Goal: Information Seeking & Learning: Learn about a topic

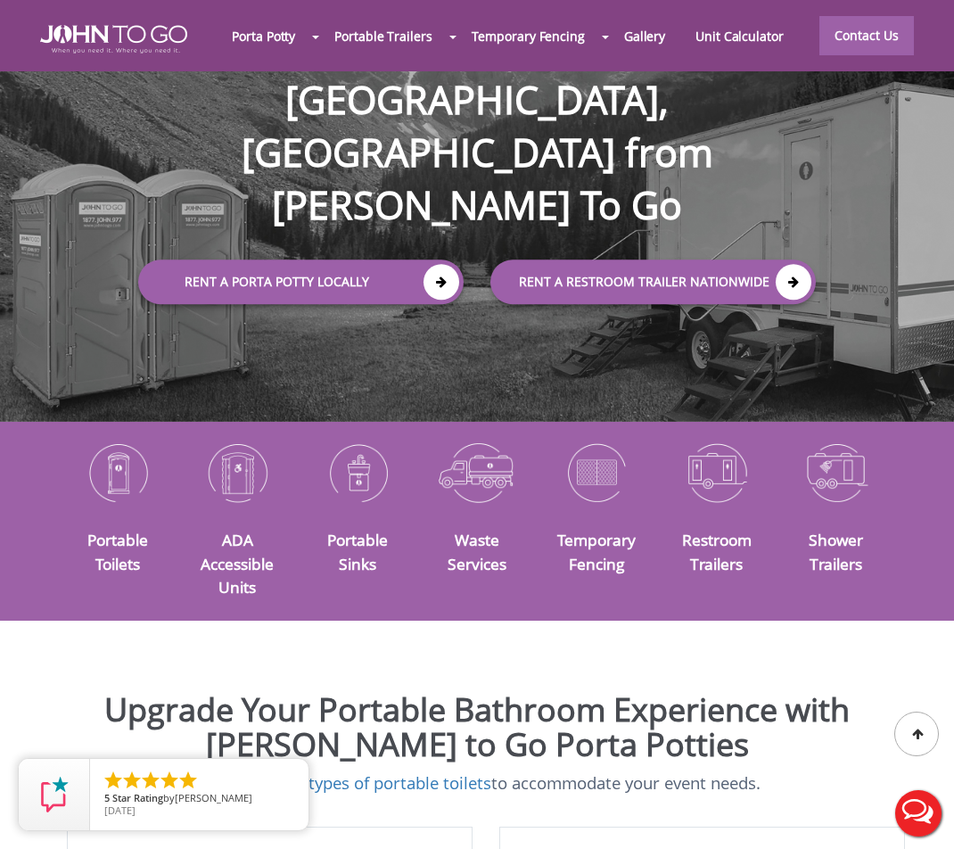
scroll to position [228, 0]
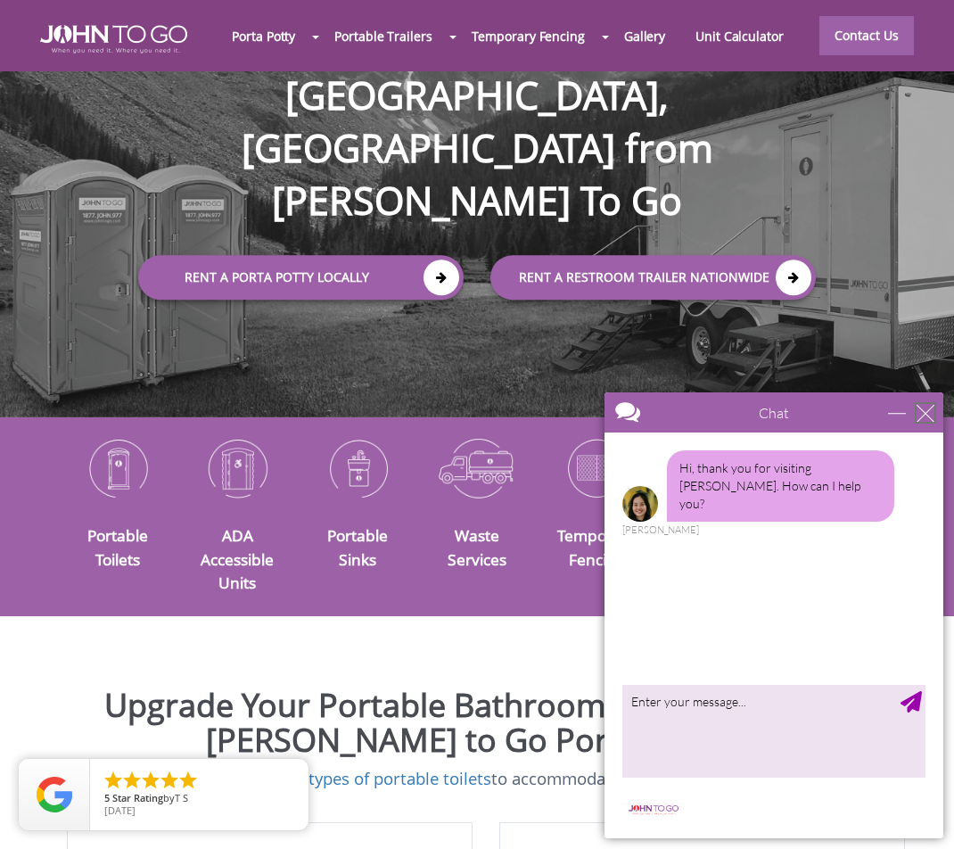
click at [931, 417] on div "close" at bounding box center [926, 413] width 18 height 18
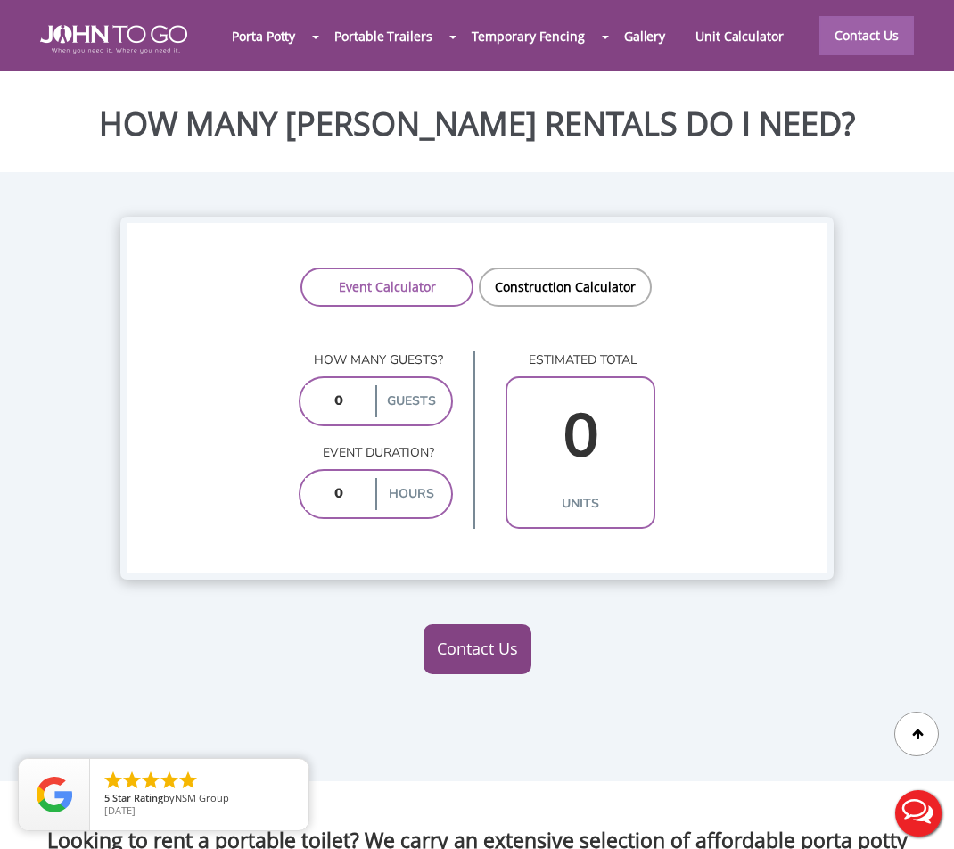
scroll to position [1773, 0]
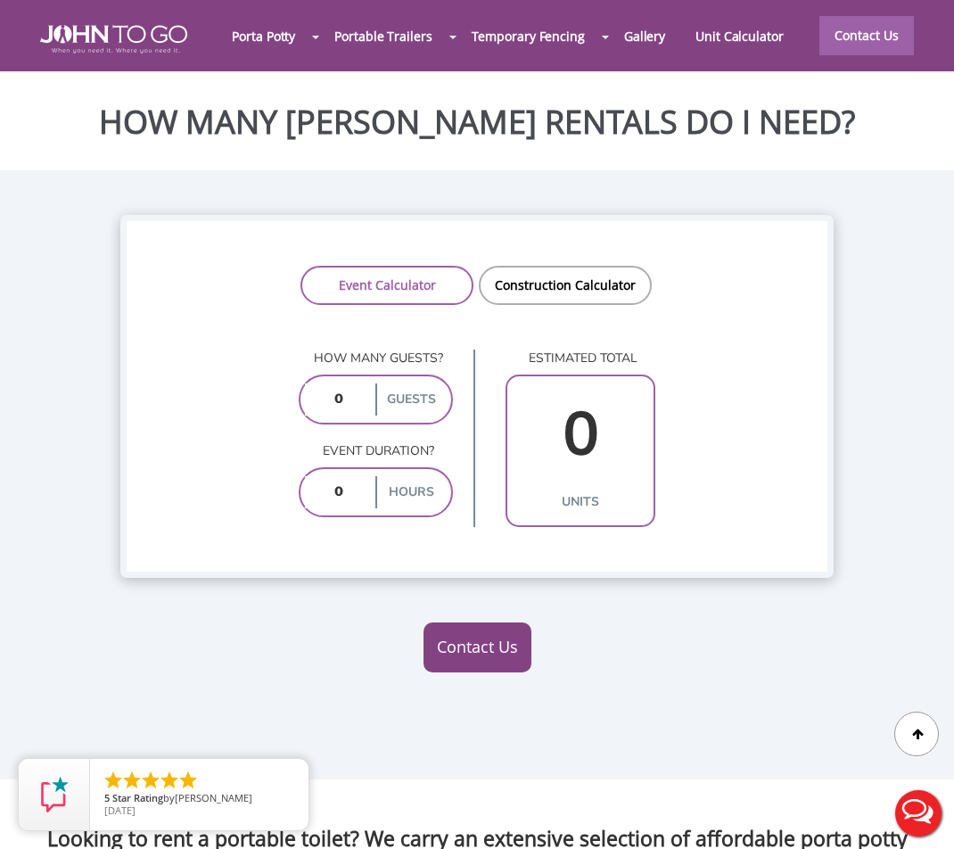
click at [419, 273] on link "Event Calculator" at bounding box center [387, 285] width 173 height 39
click at [349, 415] on input "number" at bounding box center [338, 400] width 67 height 32
type input "123"
click at [360, 508] on input "number" at bounding box center [338, 492] width 67 height 32
type input "1"
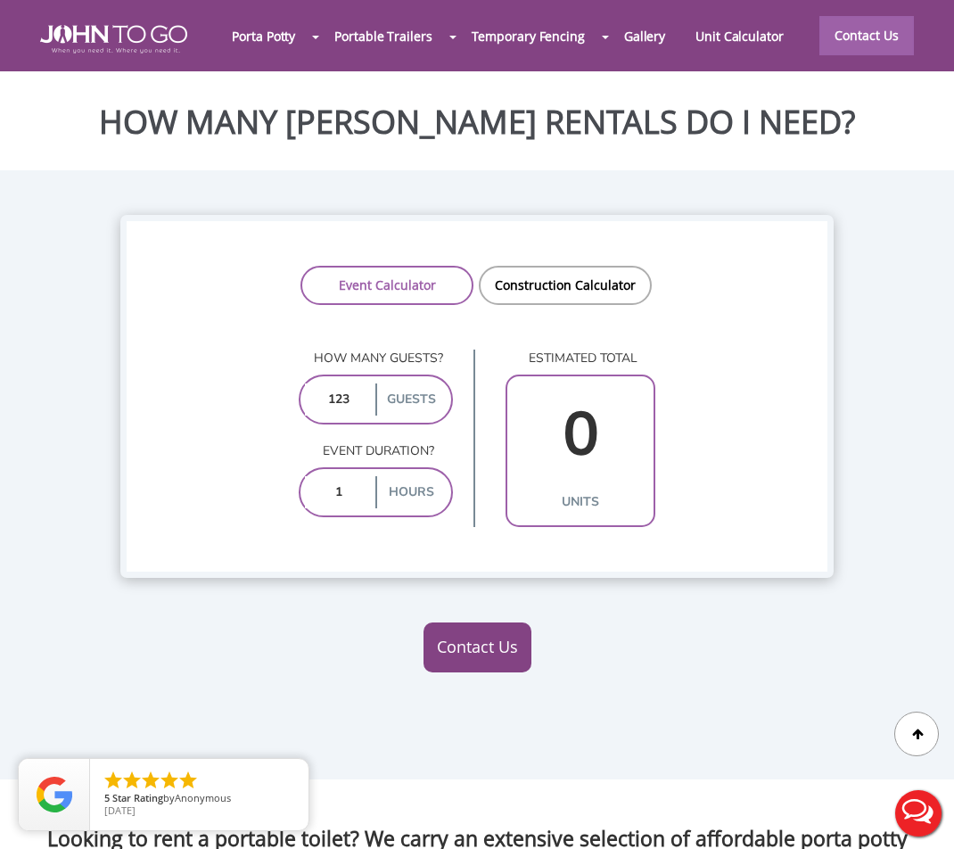
type input "3"
type input "10"
type input "6"
type input "10"
click at [403, 546] on div "Event Calculator Construction Calculator How many guests? 123 guests Event dura…" at bounding box center [477, 396] width 714 height 363
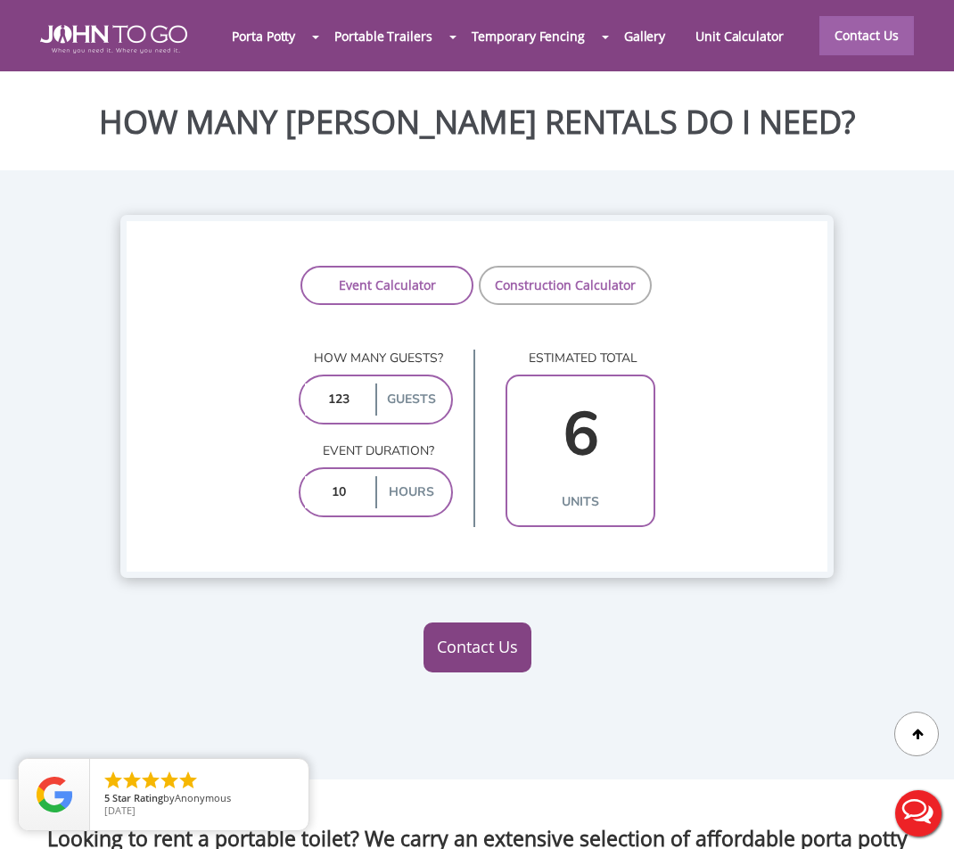
click at [577, 279] on link "Construction Calculator" at bounding box center [565, 285] width 173 height 39
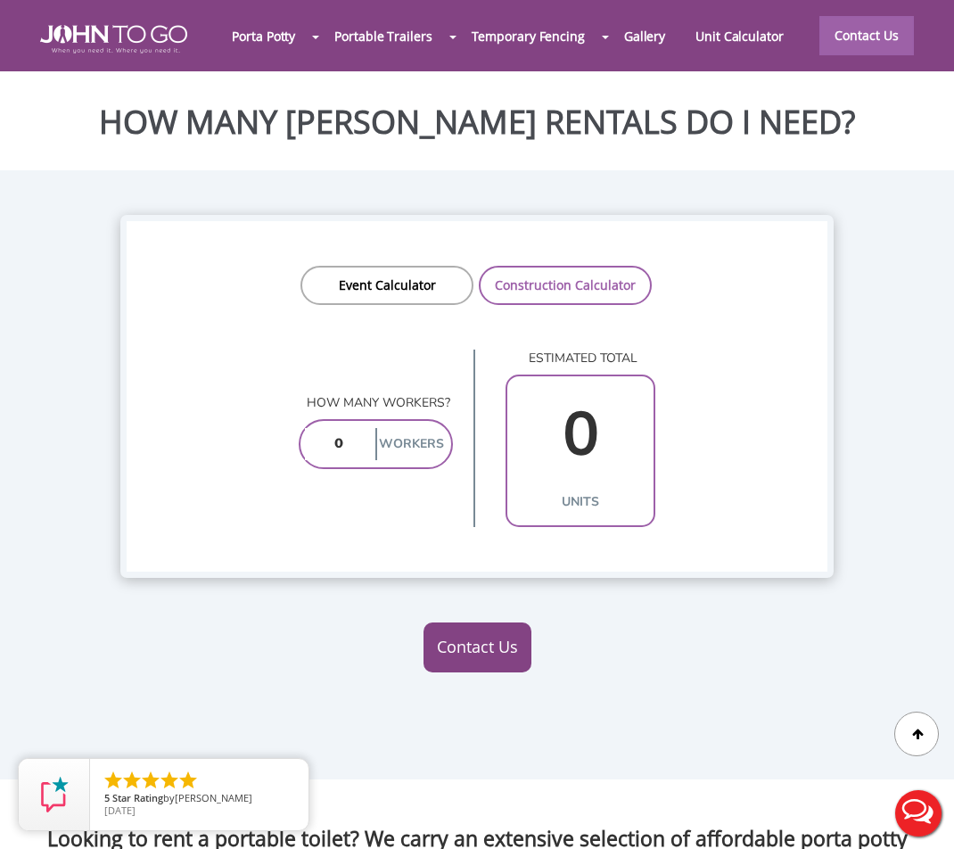
click at [359, 460] on input "number" at bounding box center [338, 444] width 67 height 32
type input "1"
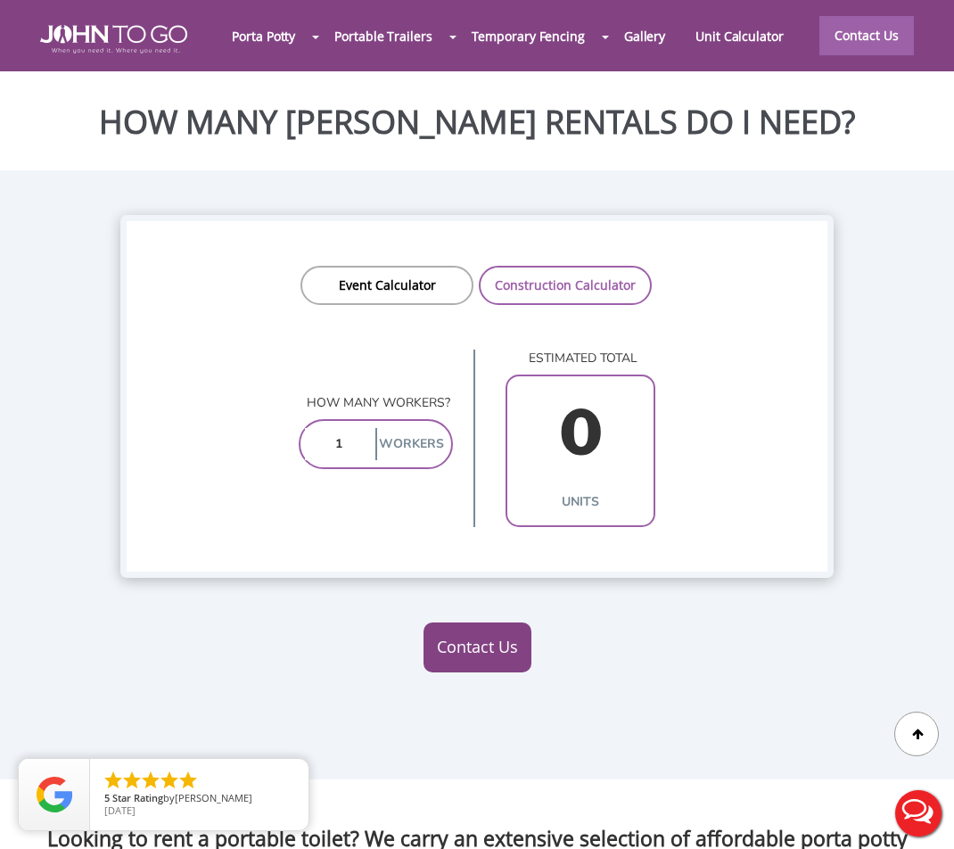
type input "1"
type input "100"
type input "10"
type input "1"
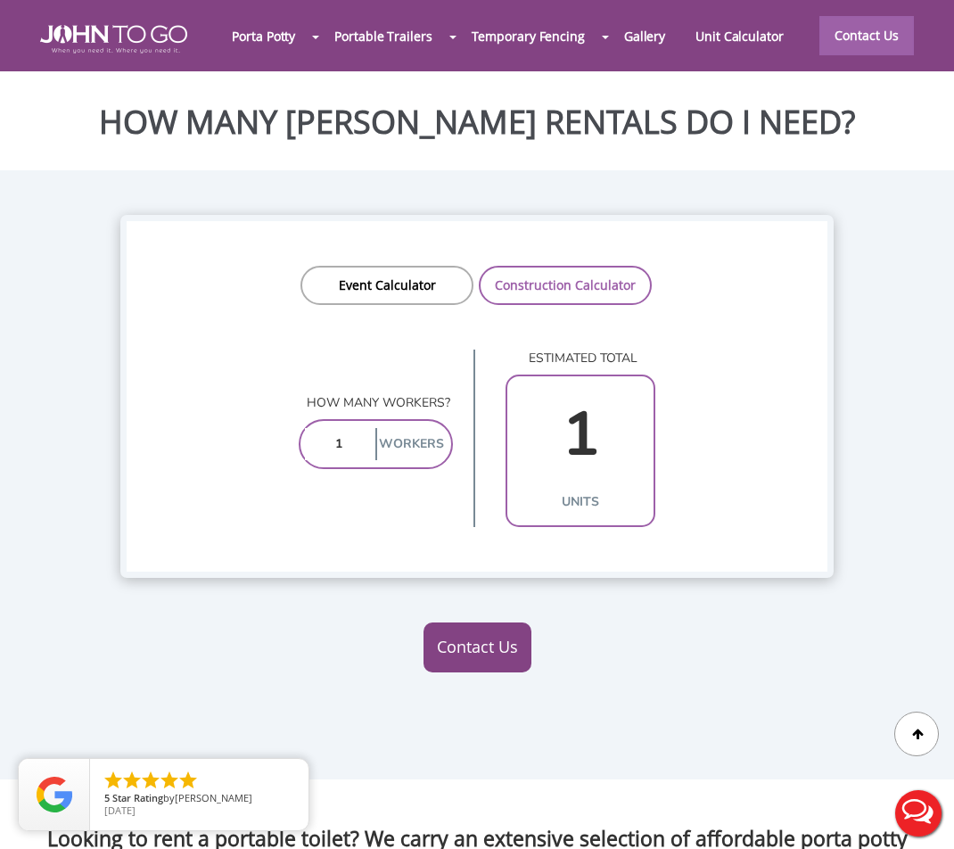
type input "12"
type input "2"
type input "1"
type input "11"
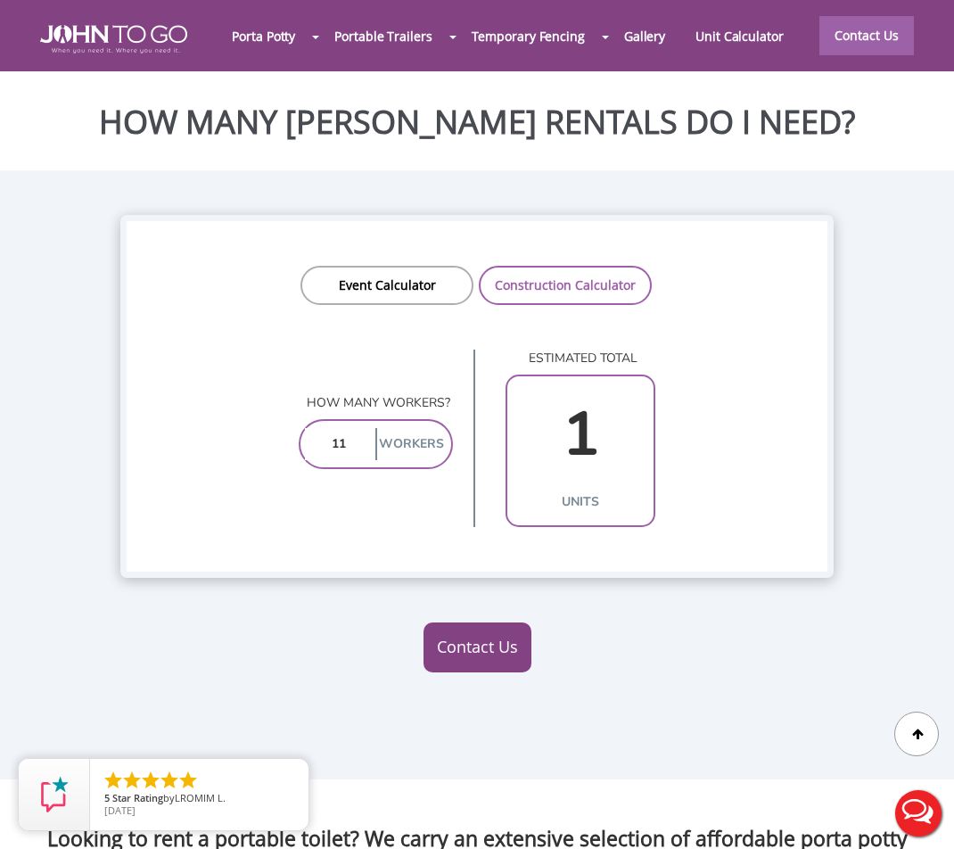
type input "2"
type input "1"
type input "10"
click at [388, 573] on div "Event Calculator Construction Calculator How many guests? 123 guests Event dura…" at bounding box center [477, 396] width 714 height 363
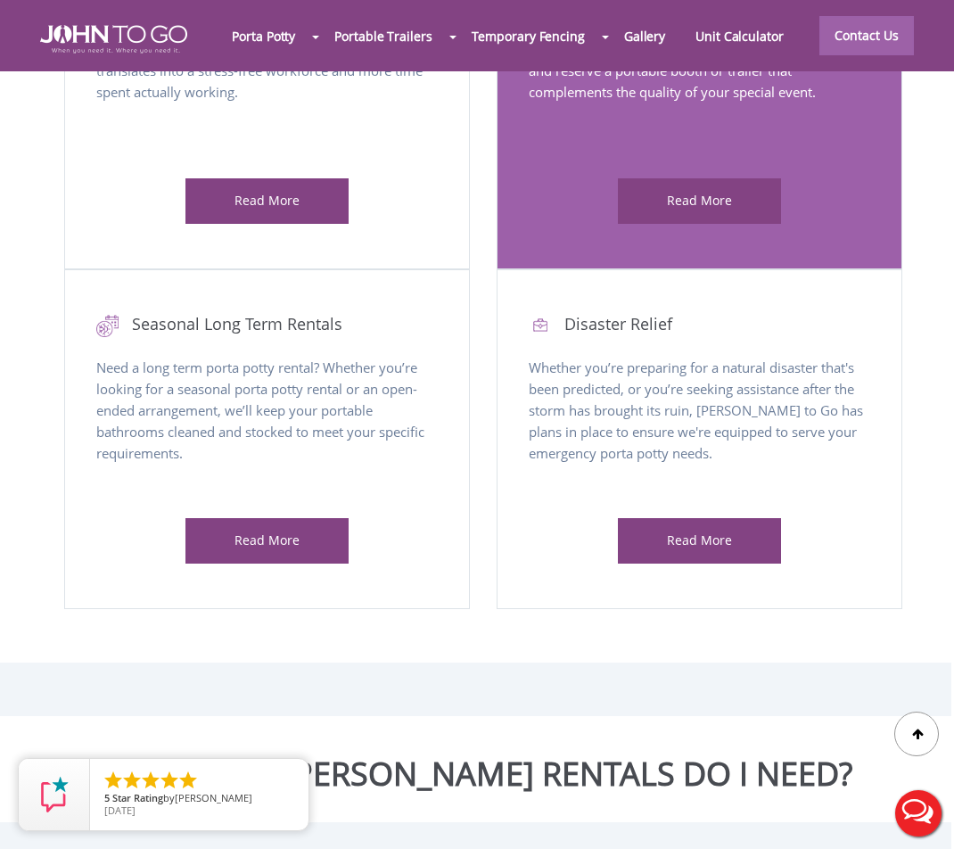
scroll to position [1174, 3]
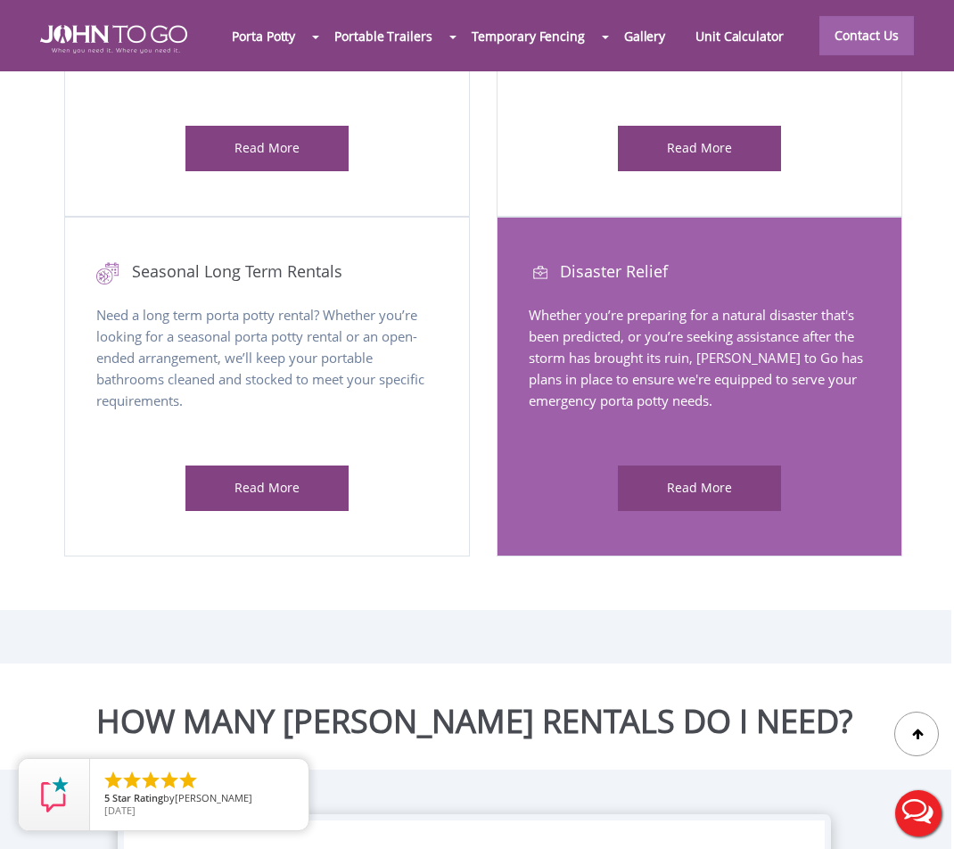
click at [658, 483] on div "Read More" at bounding box center [700, 488] width 164 height 45
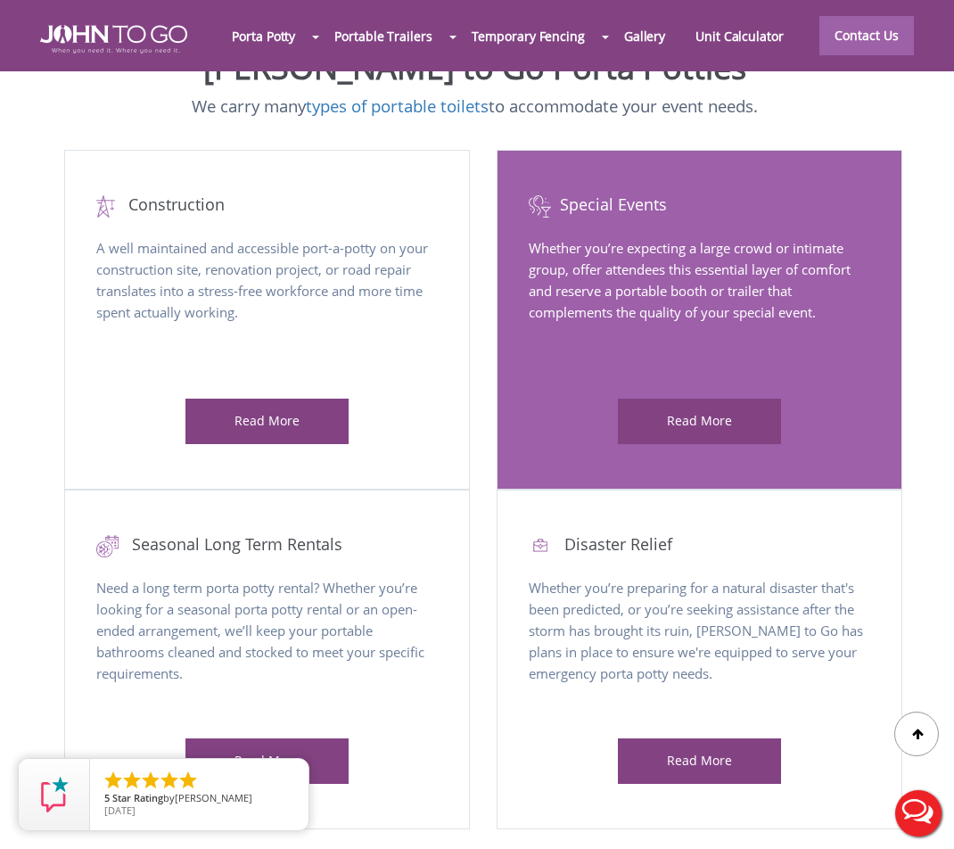
scroll to position [892, 3]
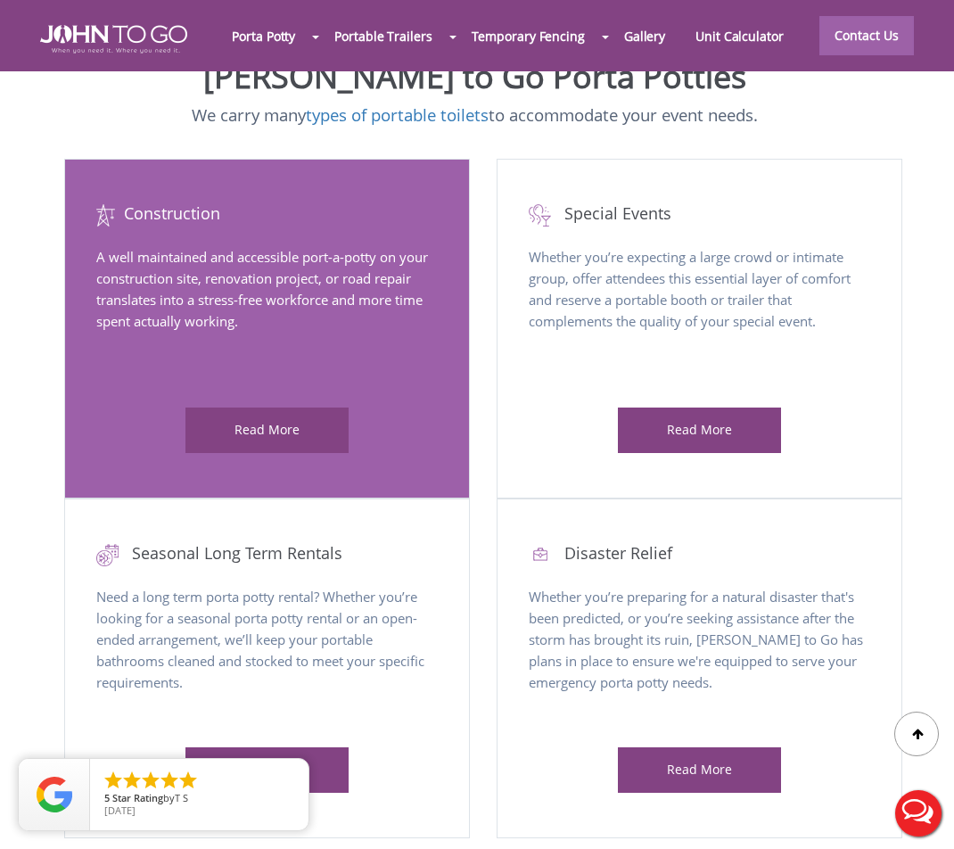
click at [306, 426] on div "Read More" at bounding box center [268, 430] width 164 height 45
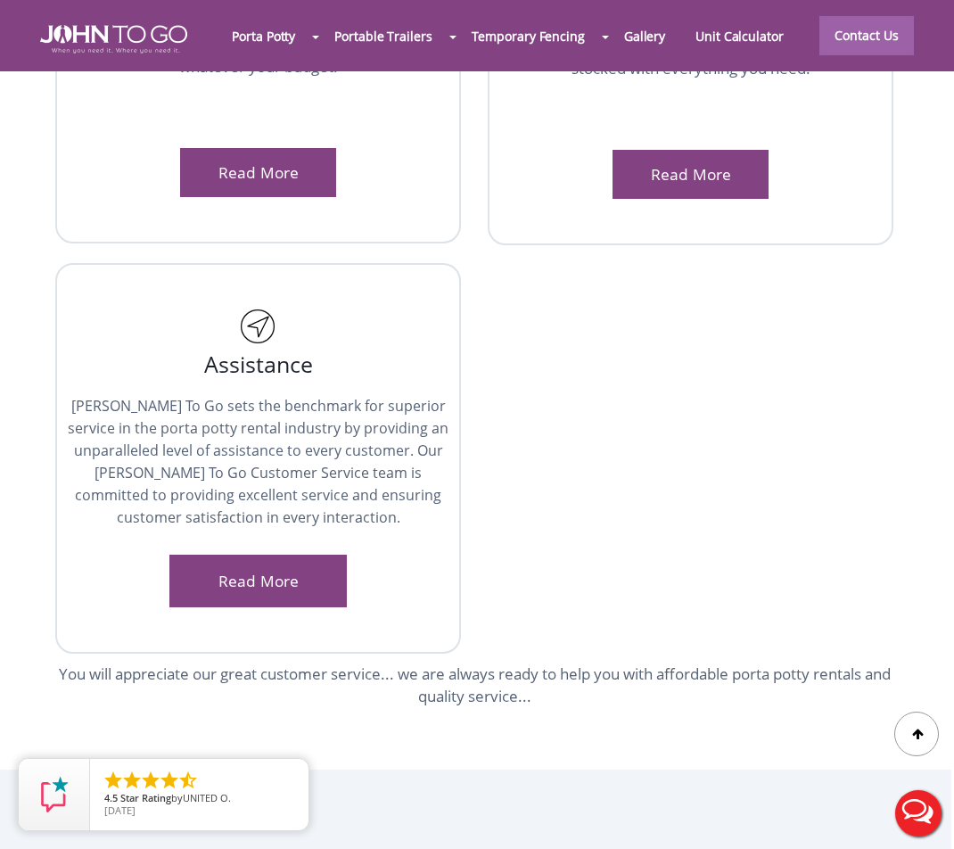
scroll to position [4653, 3]
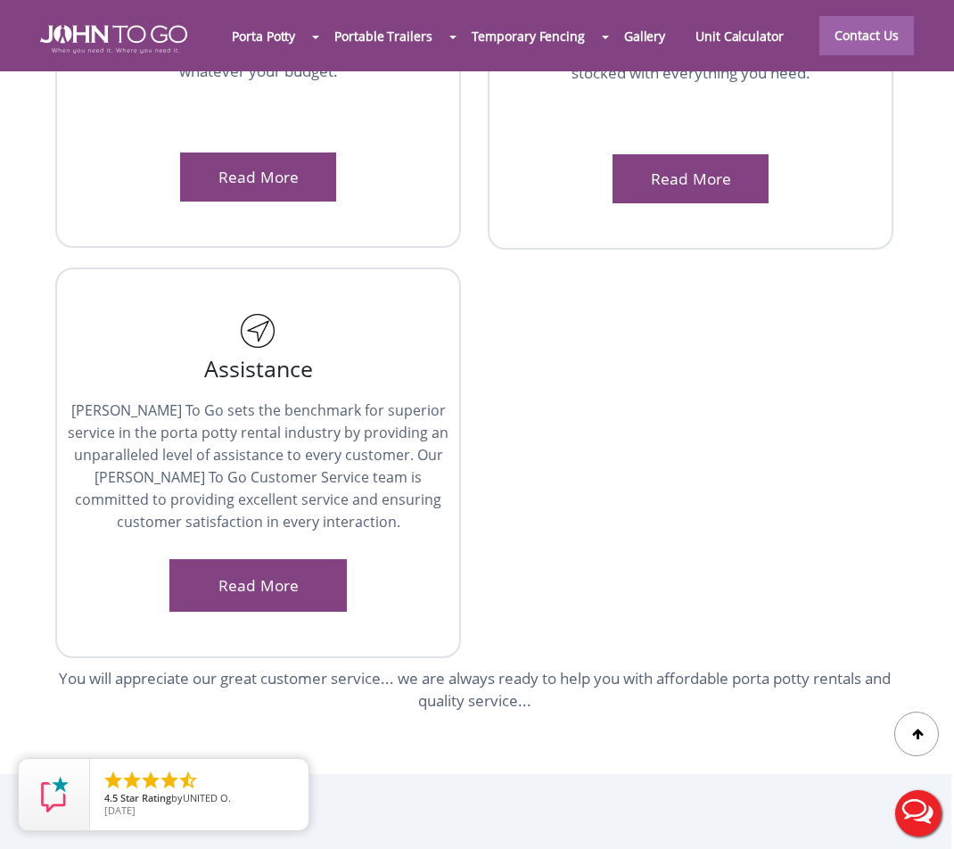
click at [304, 599] on div "Read More" at bounding box center [257, 585] width 177 height 53
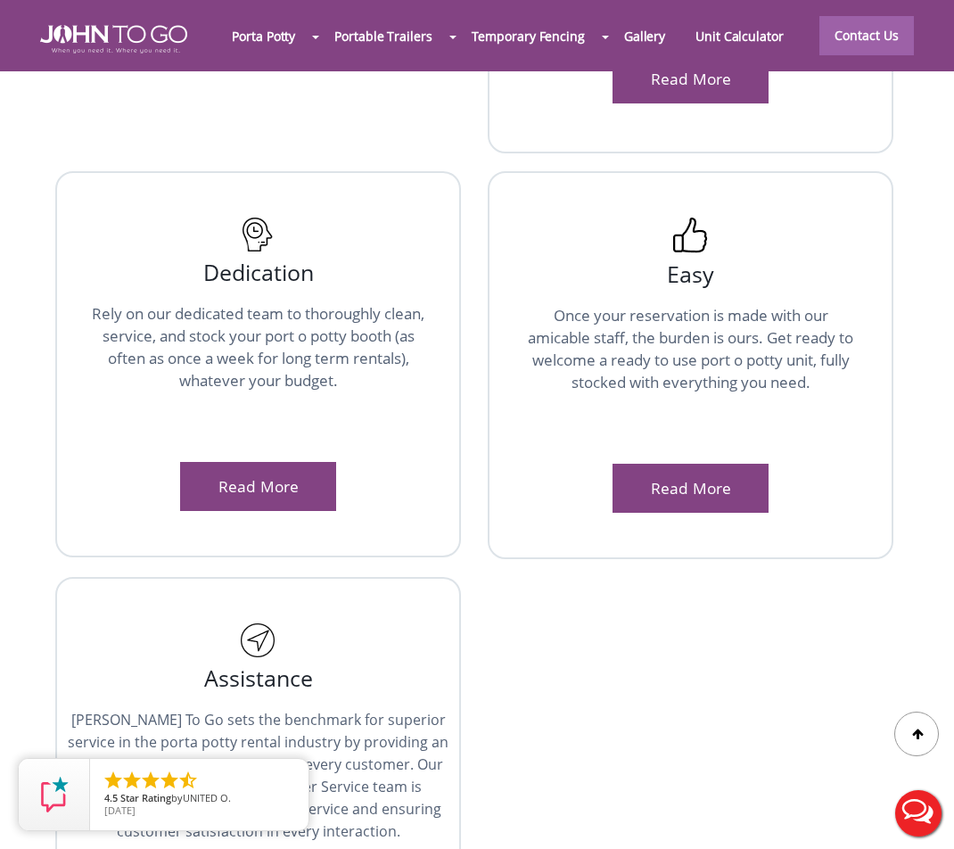
scroll to position [4338, 3]
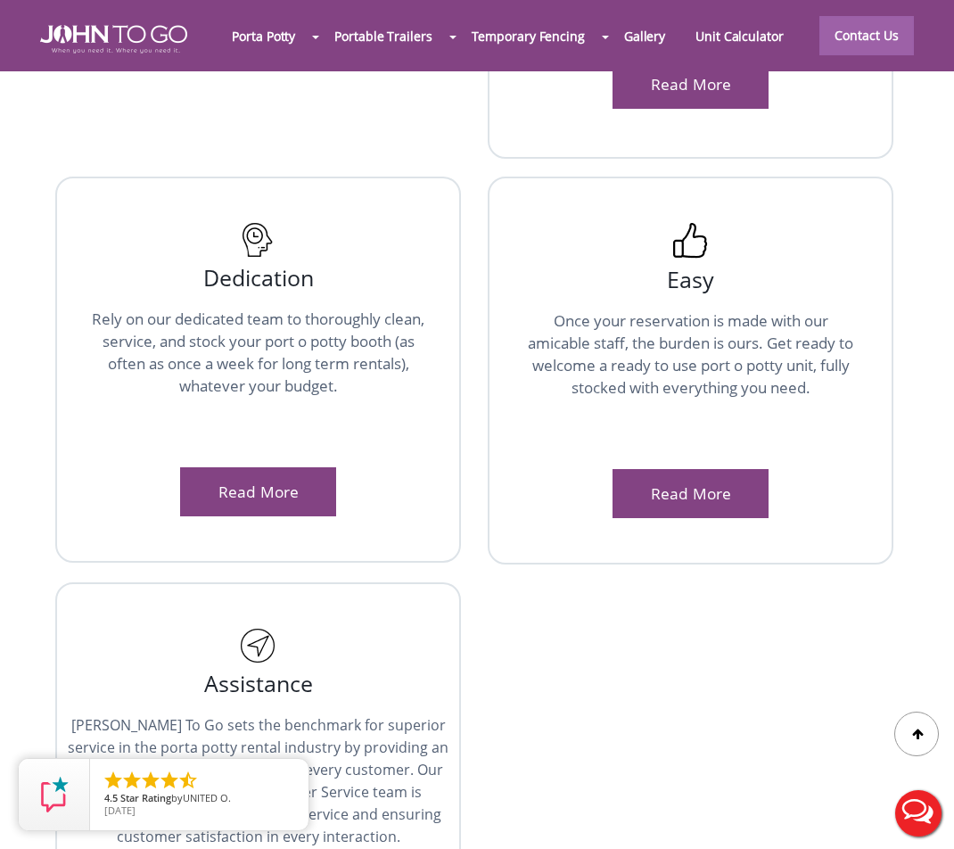
click at [264, 486] on div "Read More" at bounding box center [258, 491] width 156 height 49
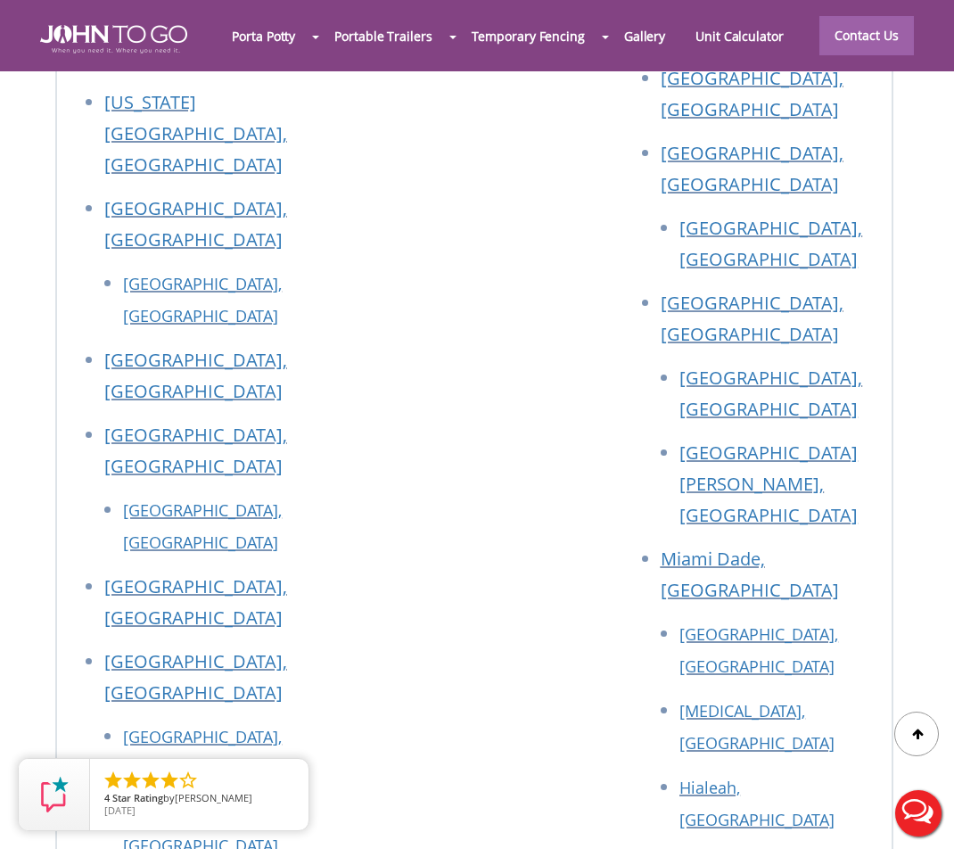
scroll to position [8709, 3]
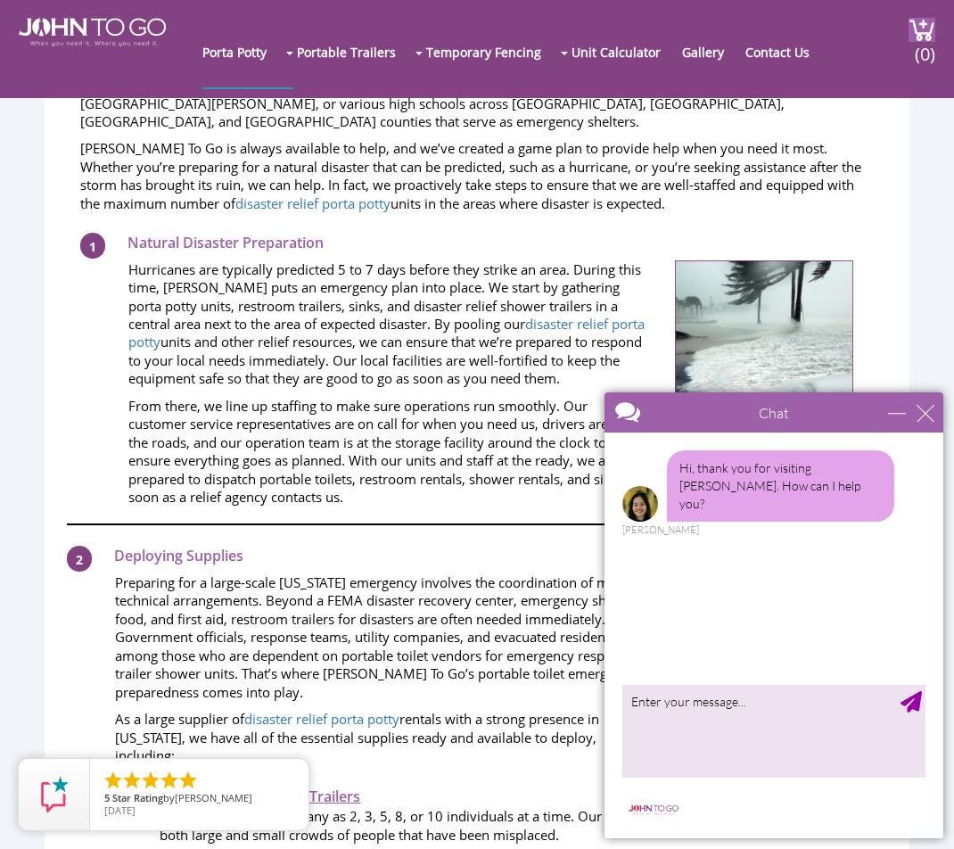
scroll to position [1317, 0]
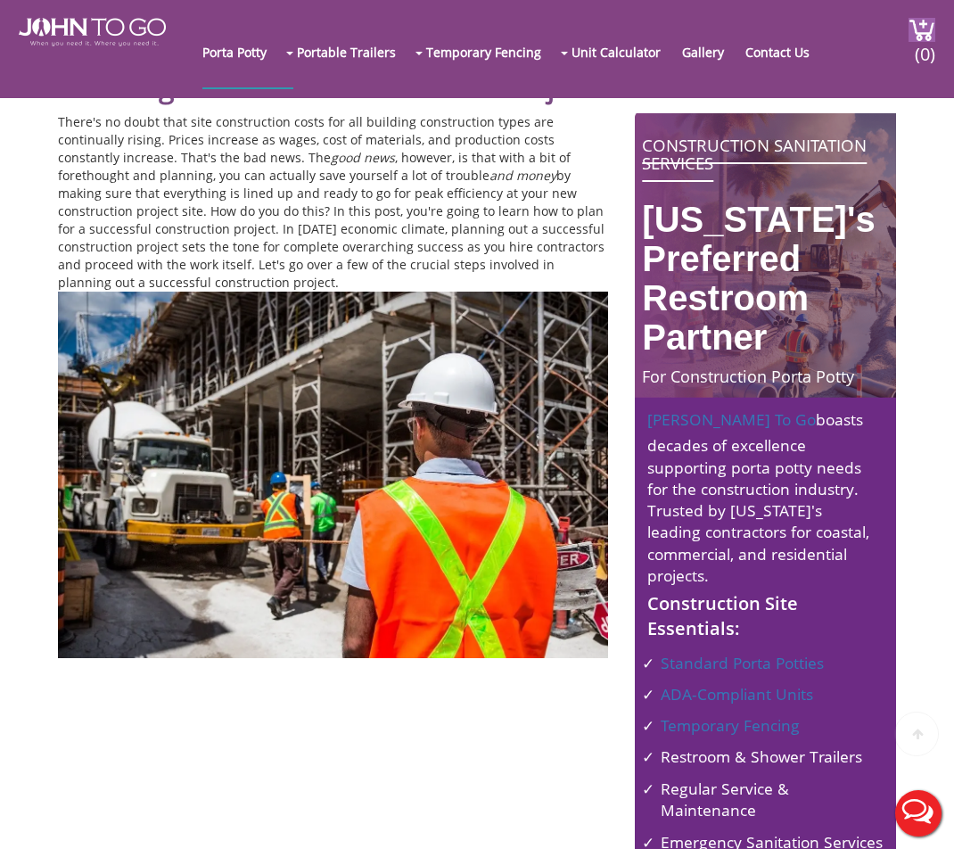
scroll to position [406, 0]
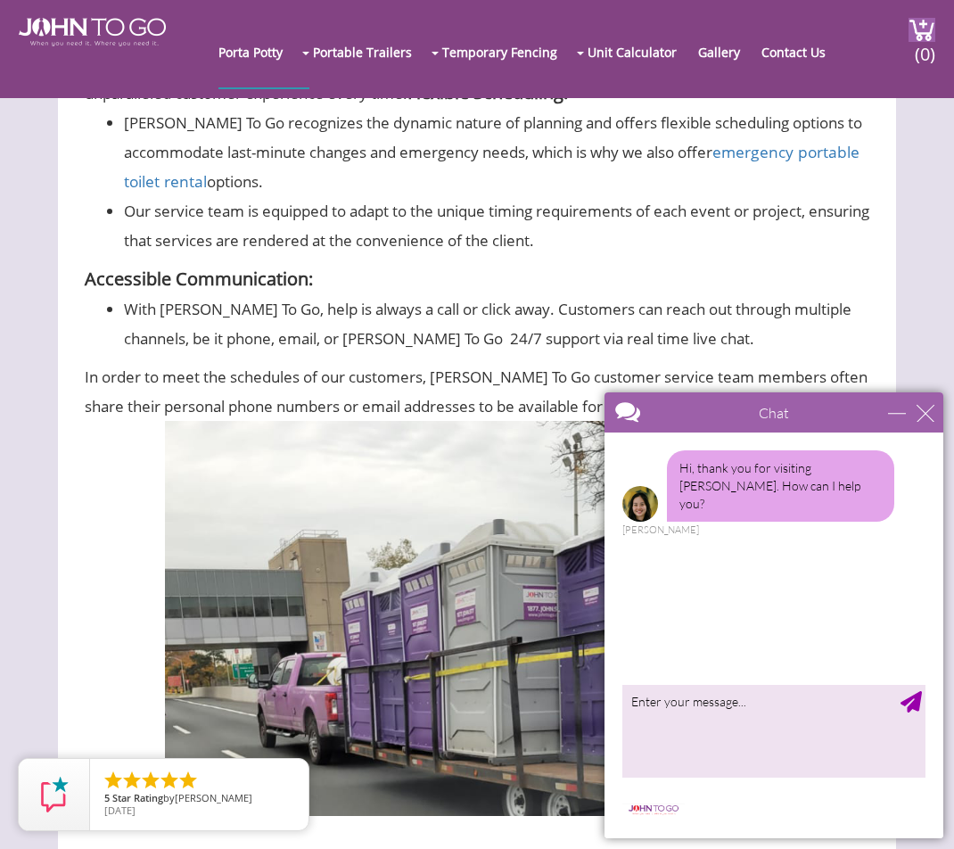
scroll to position [2341, 0]
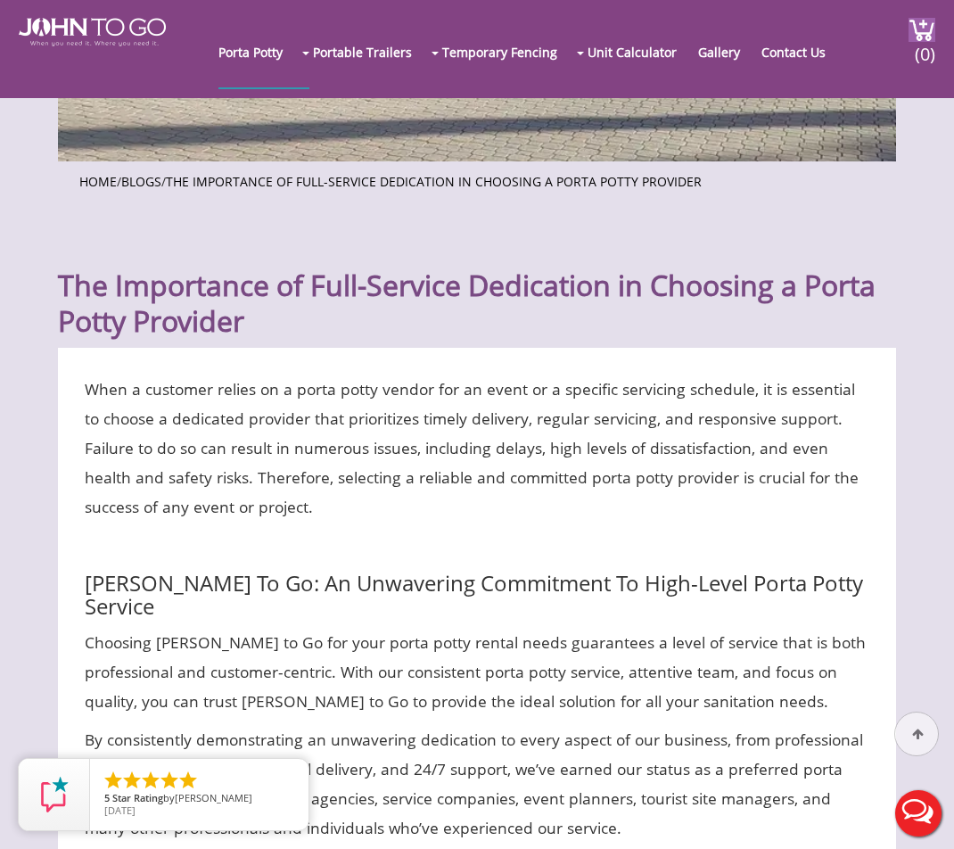
scroll to position [456, 0]
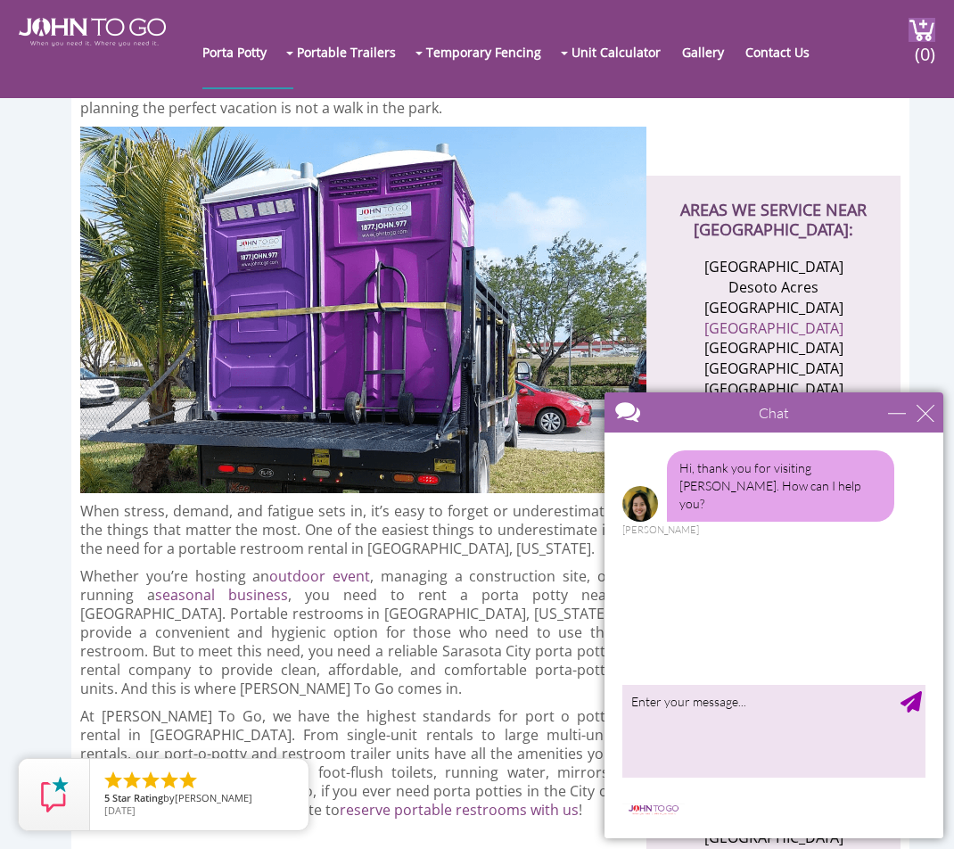
scroll to position [484, 0]
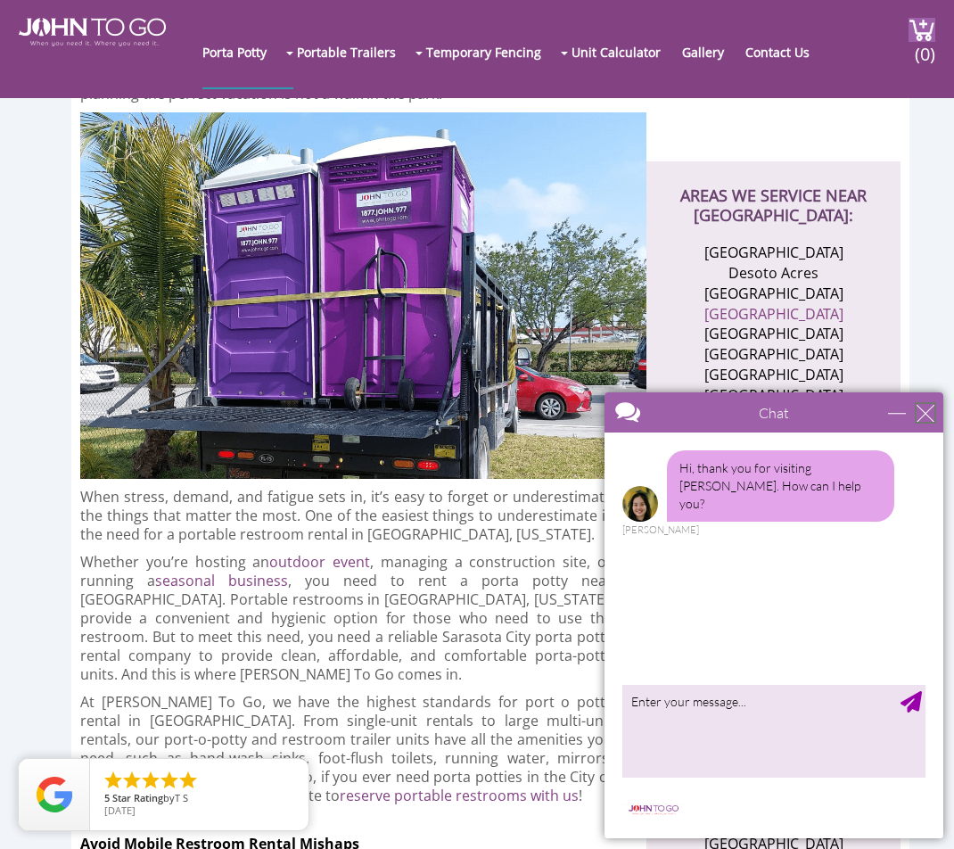
click at [924, 414] on div "close" at bounding box center [926, 413] width 18 height 18
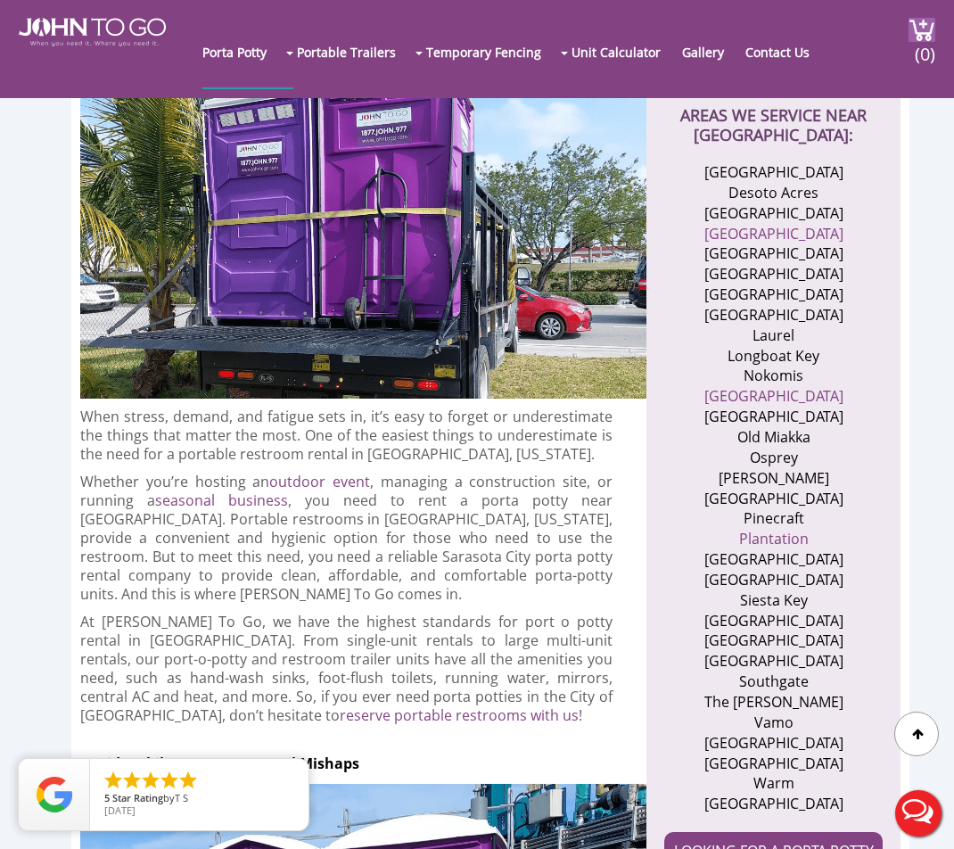
scroll to position [569, 0]
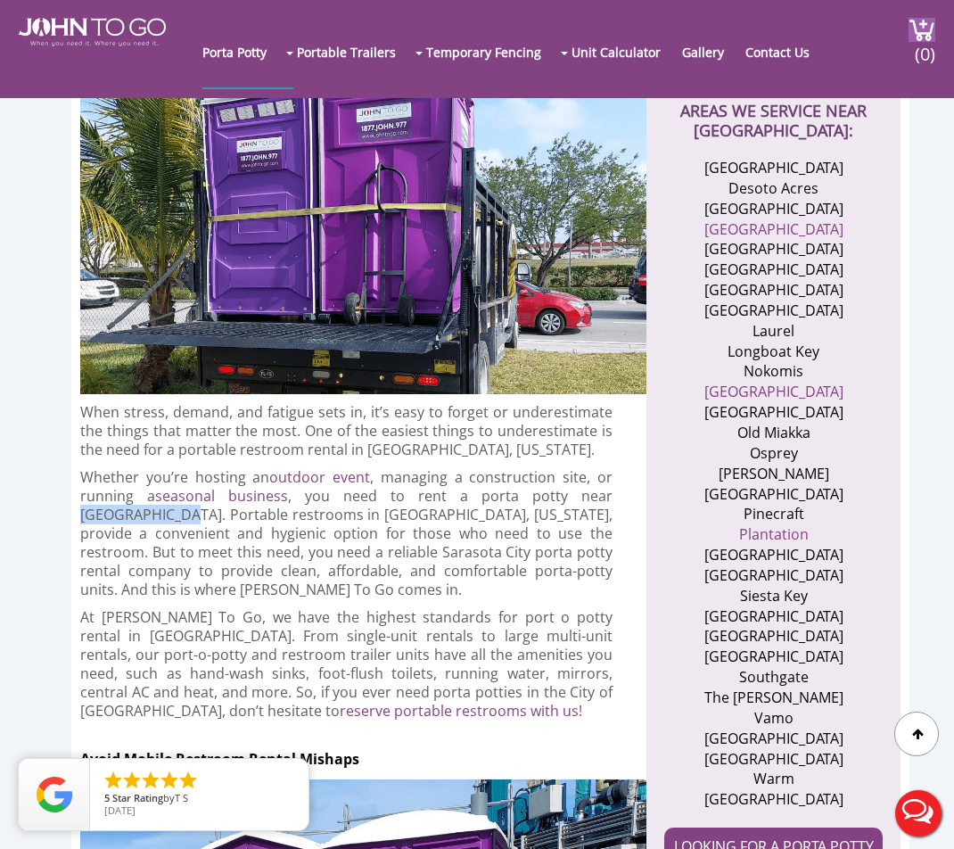
drag, startPoint x: 522, startPoint y: 478, endPoint x: 614, endPoint y: 479, distance: 91.9
drag, startPoint x: 196, startPoint y: 532, endPoint x: 285, endPoint y: 533, distance: 89.2
click at [285, 533] on p "Whether you’re hosting an outdoor event , managing a construction site, or runn…" at bounding box center [346, 533] width 533 height 131
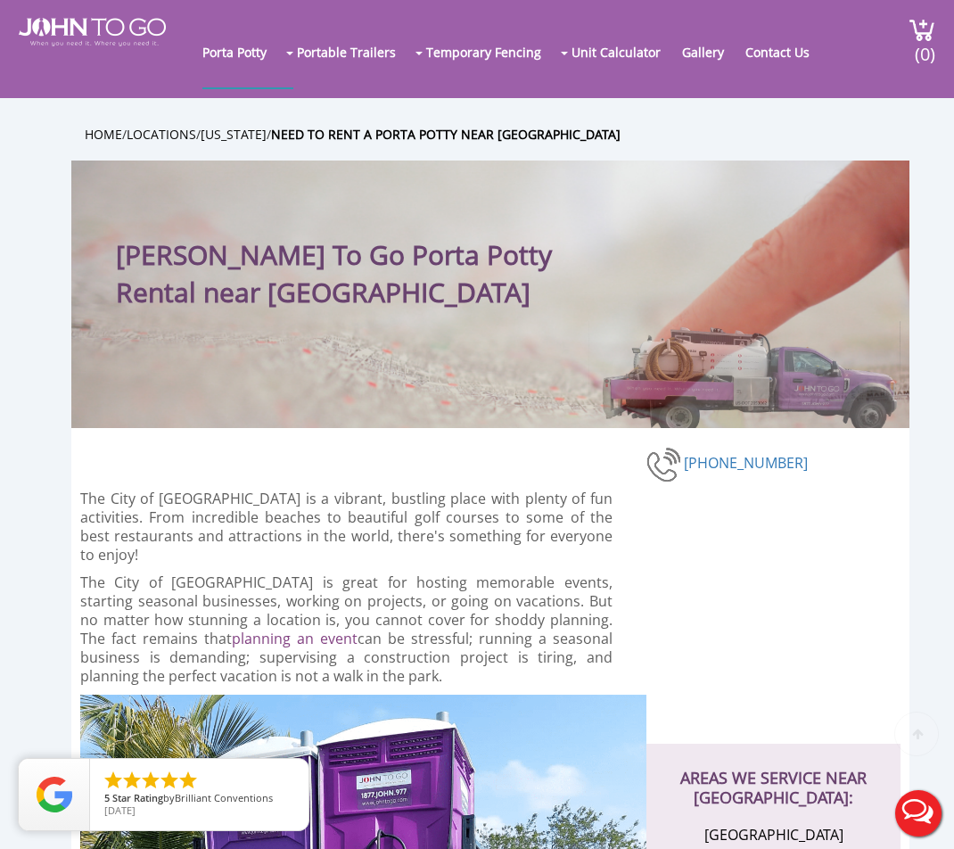
scroll to position [0, 0]
click at [708, 54] on link "Gallery" at bounding box center [712, 51] width 60 height 71
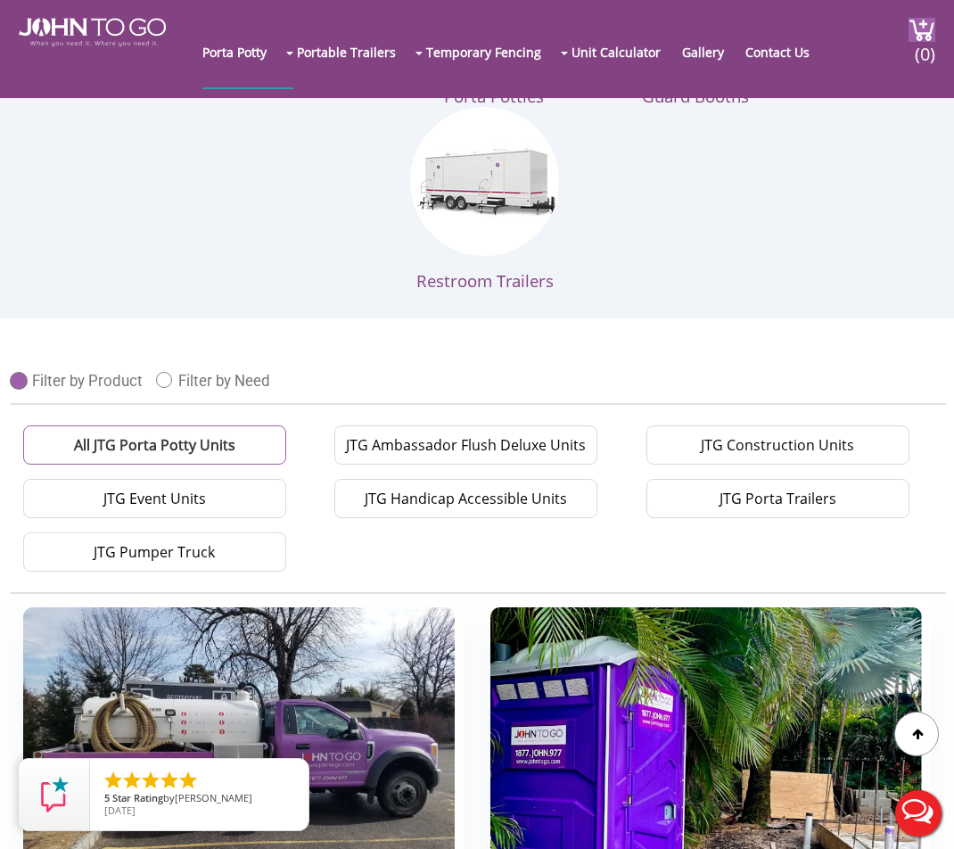
click at [241, 442] on link "All JTG Porta Potty Units" at bounding box center [154, 444] width 263 height 39
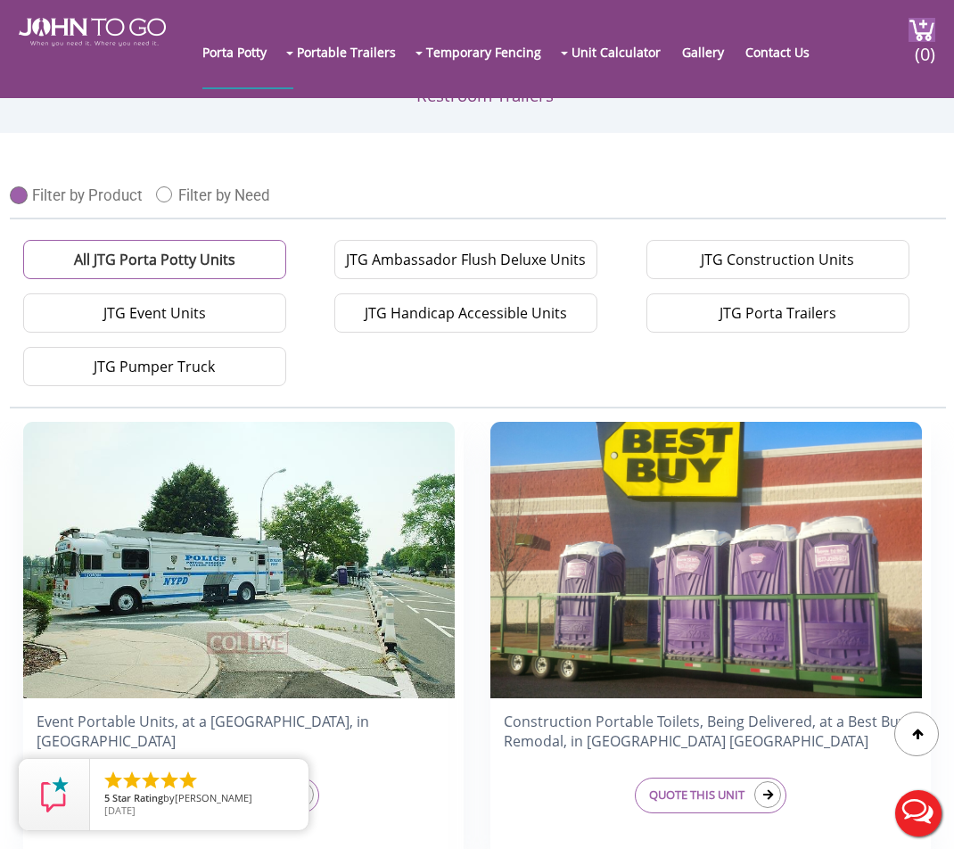
scroll to position [613, 0]
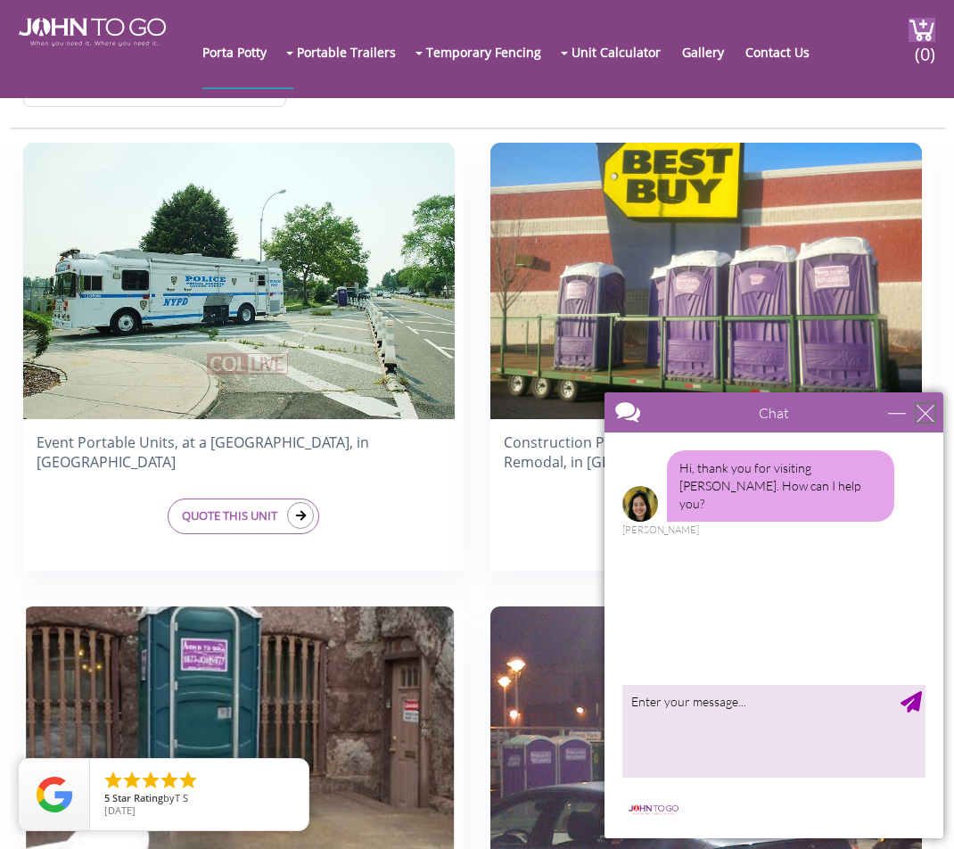
click at [928, 413] on div "close" at bounding box center [926, 413] width 18 height 18
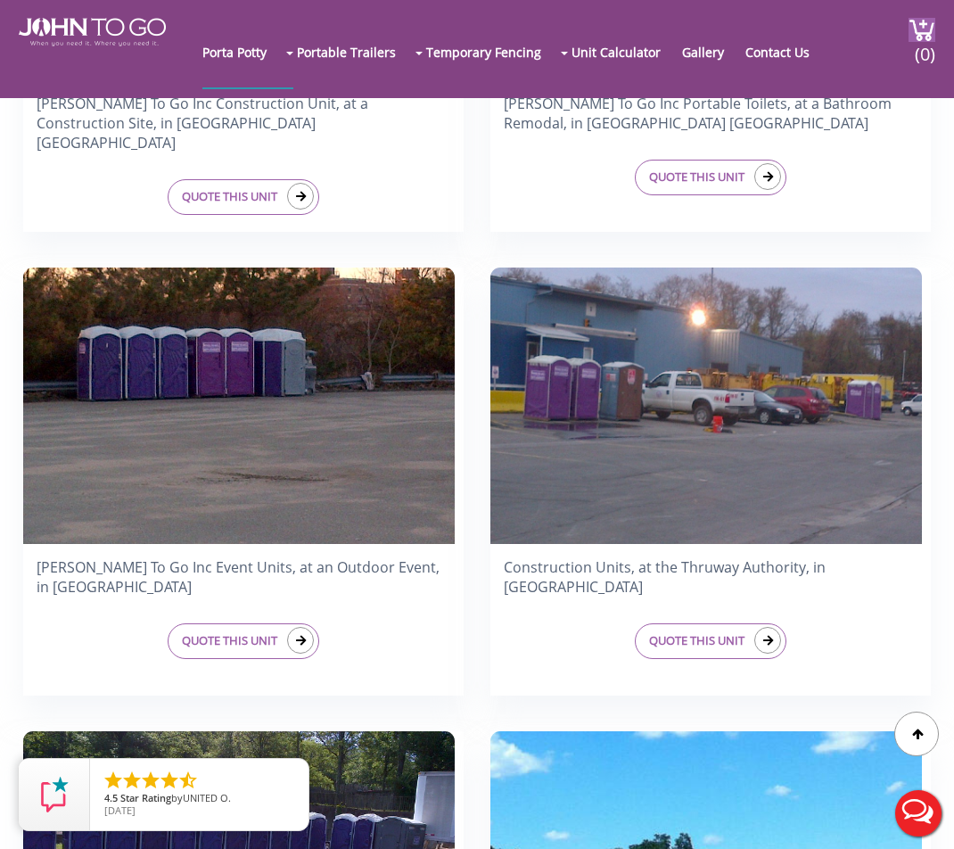
scroll to position [1424, 0]
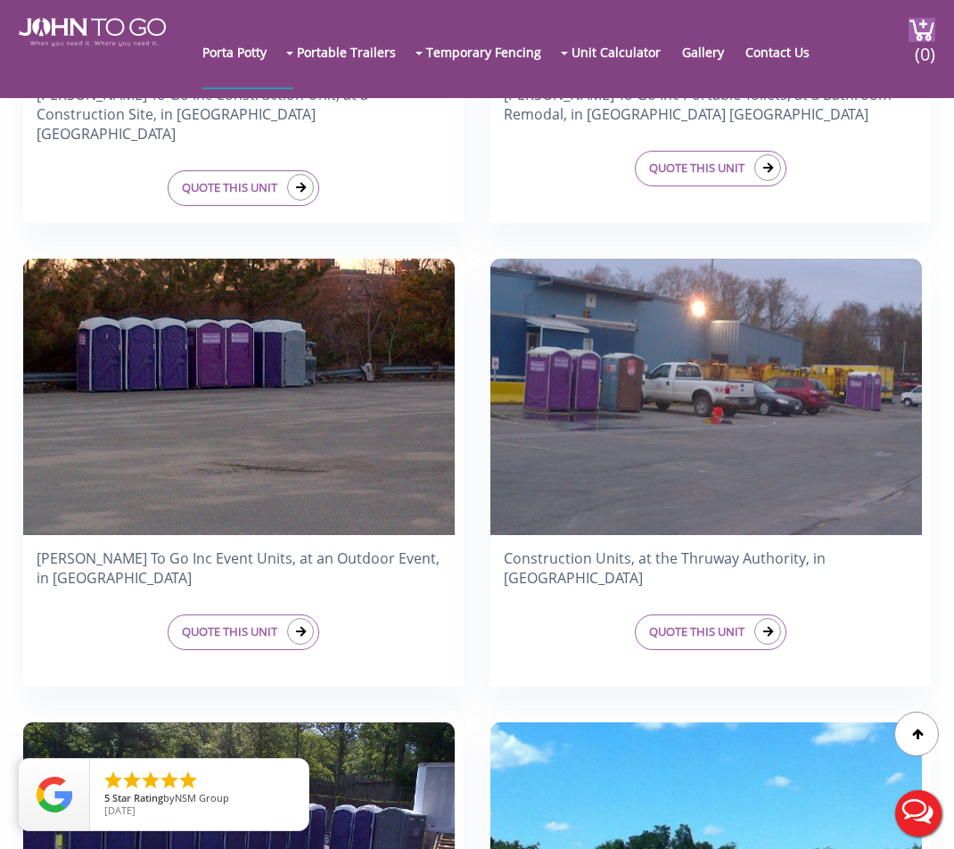
click at [329, 428] on img at bounding box center [239, 397] width 432 height 277
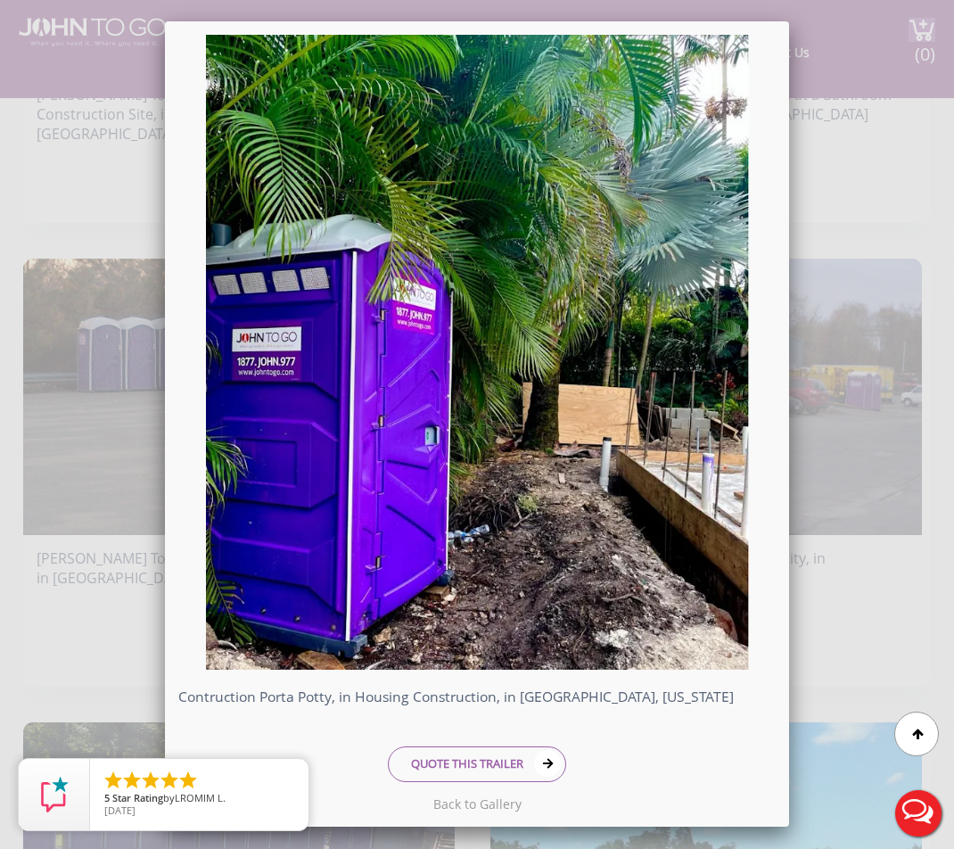
click at [851, 164] on div "Contruction Porta Potty, in Housing Construction, in Miami, Florida QUOTE THIS …" at bounding box center [477, 424] width 954 height 849
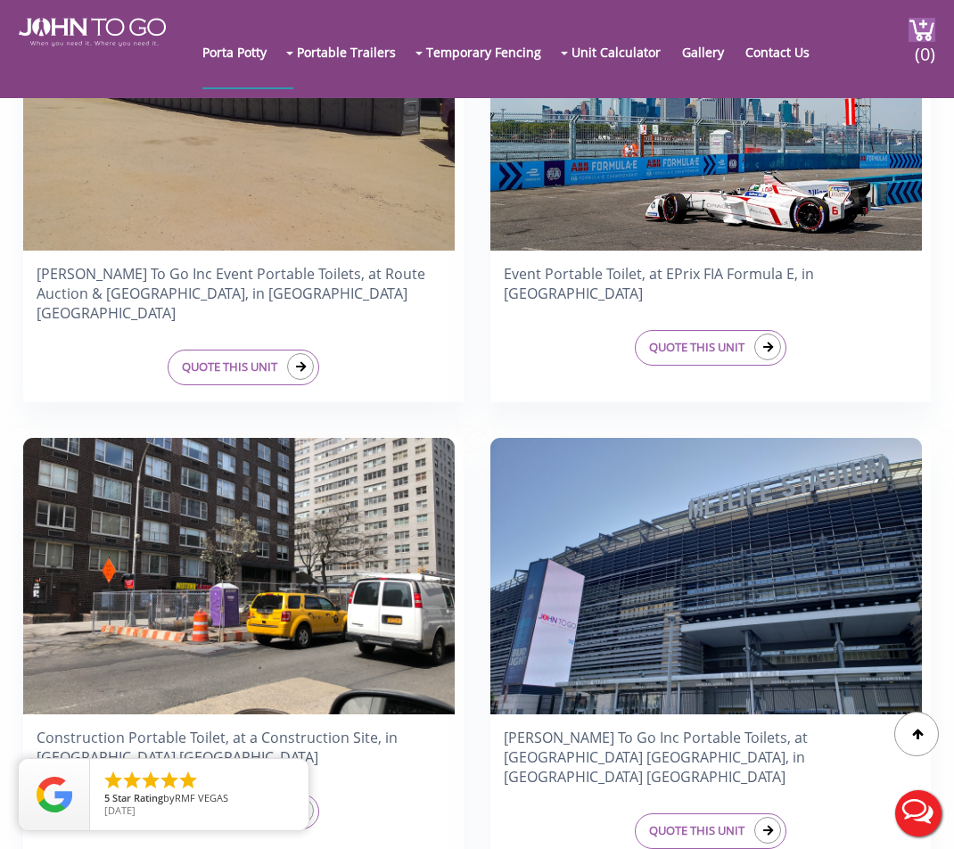
scroll to position [16111, 0]
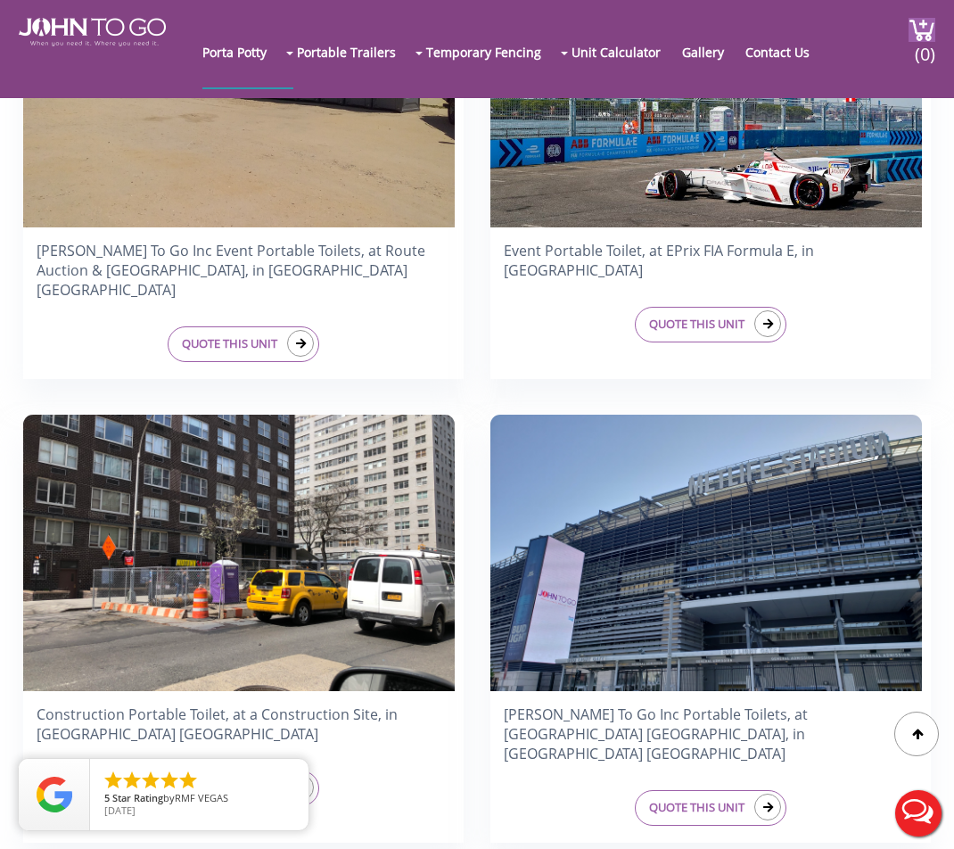
click at [124, 19] on img at bounding box center [92, 32] width 147 height 29
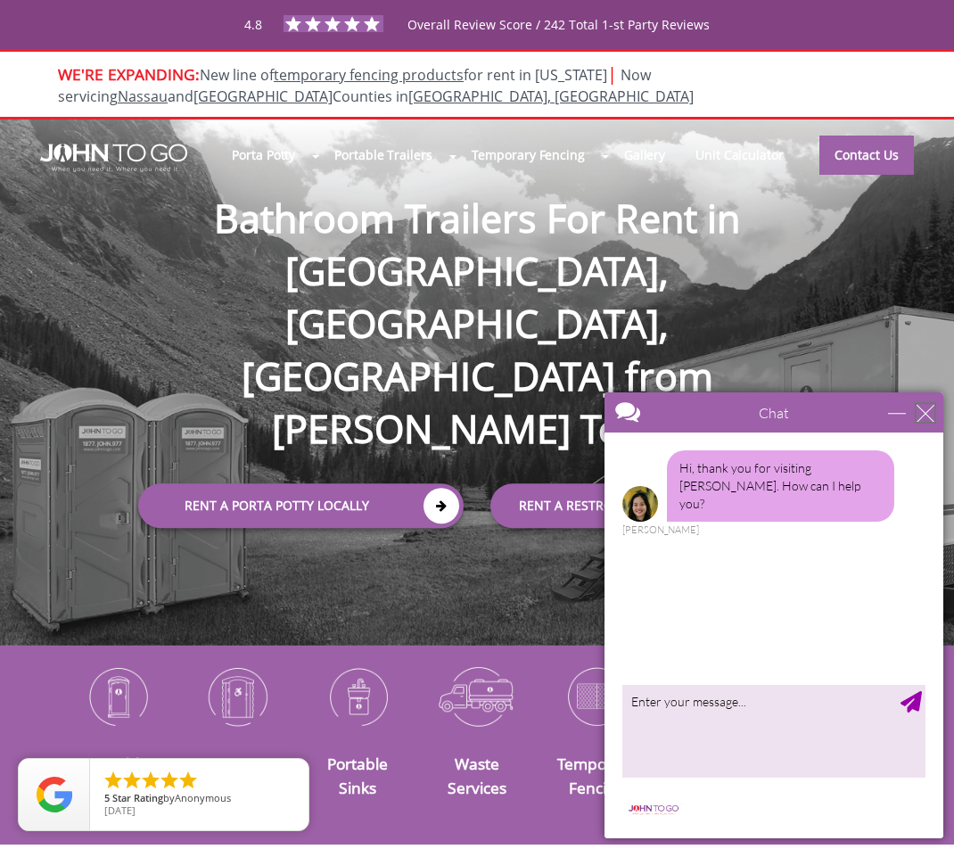
click at [927, 411] on div "close" at bounding box center [926, 413] width 18 height 18
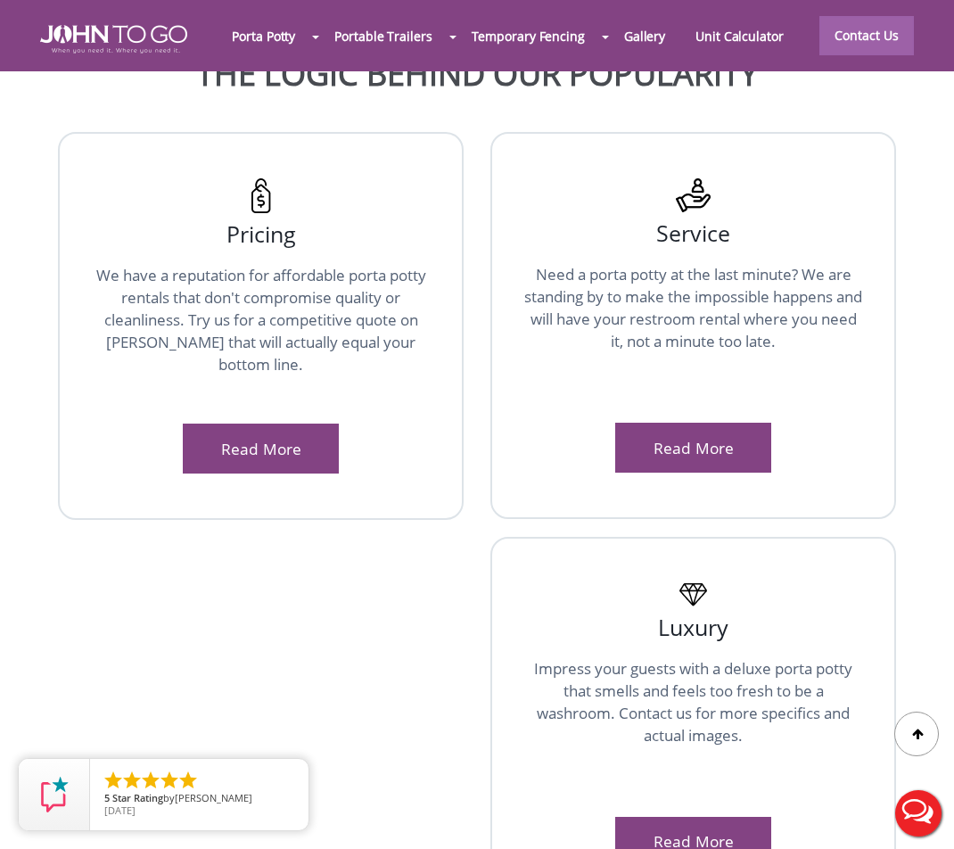
scroll to position [3677, 0]
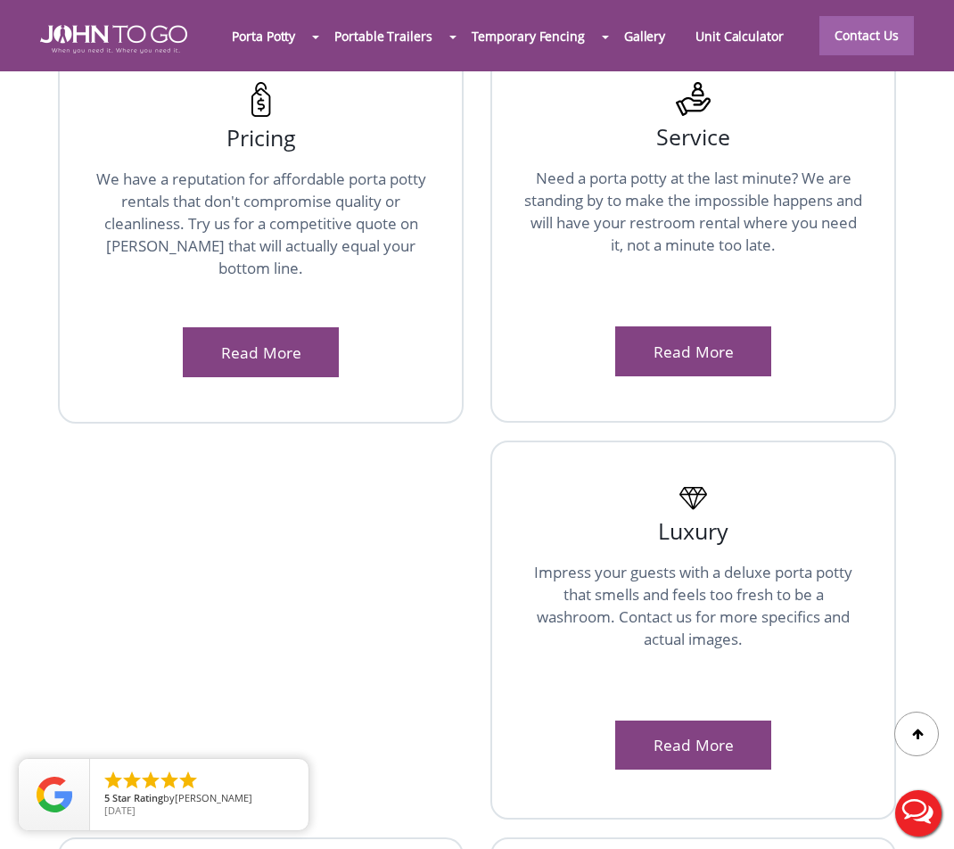
click at [316, 368] on div "Read More" at bounding box center [261, 351] width 156 height 49
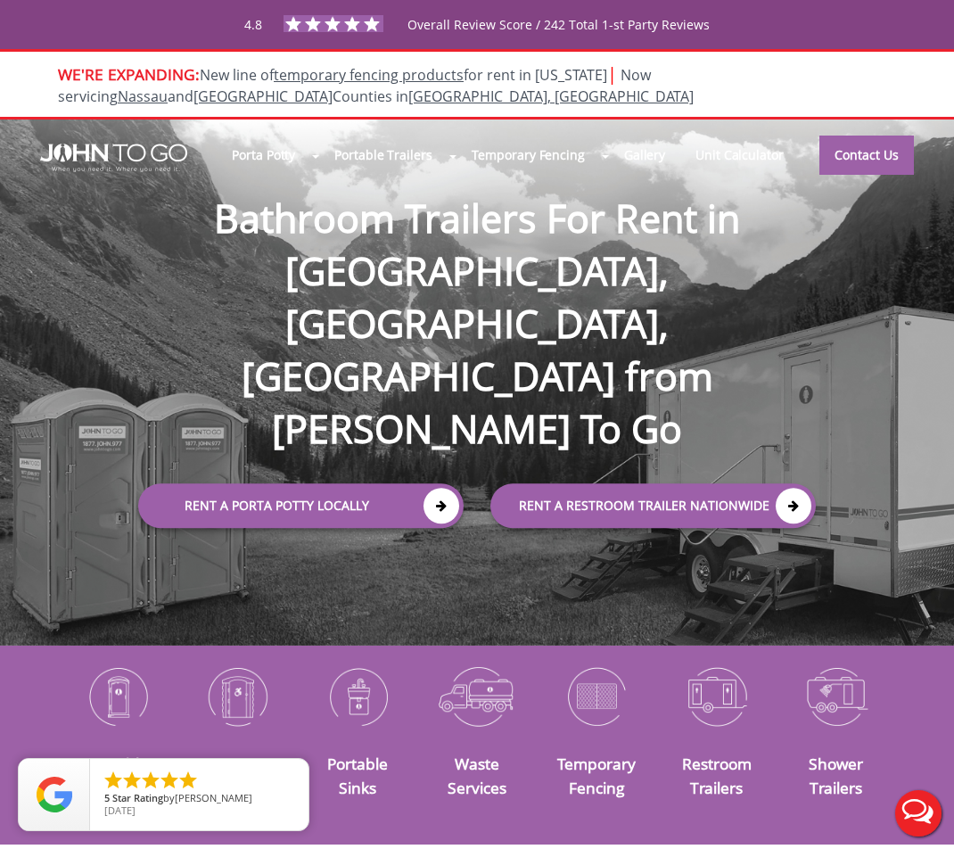
scroll to position [0, 0]
drag, startPoint x: 598, startPoint y: 26, endPoint x: 715, endPoint y: 29, distance: 117.8
click at [715, 29] on div "4.8 Overall Review Score / 242 Total 1-st Party Reviews" at bounding box center [478, 24] width 918 height 31
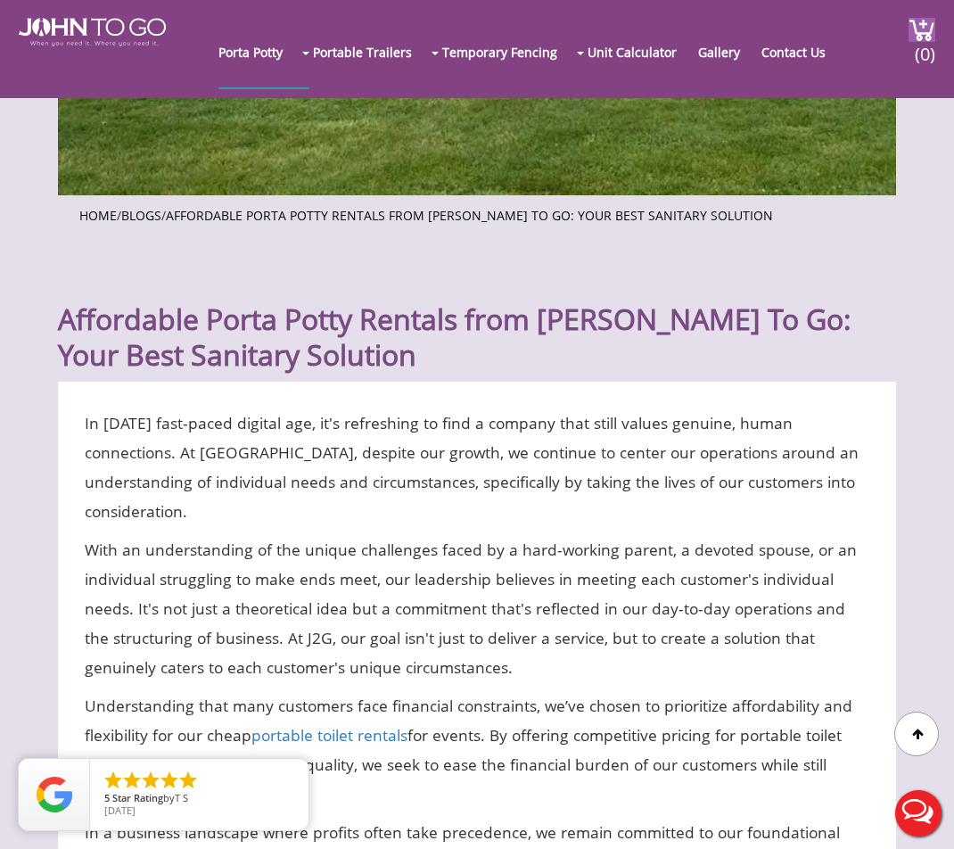
scroll to position [340, 0]
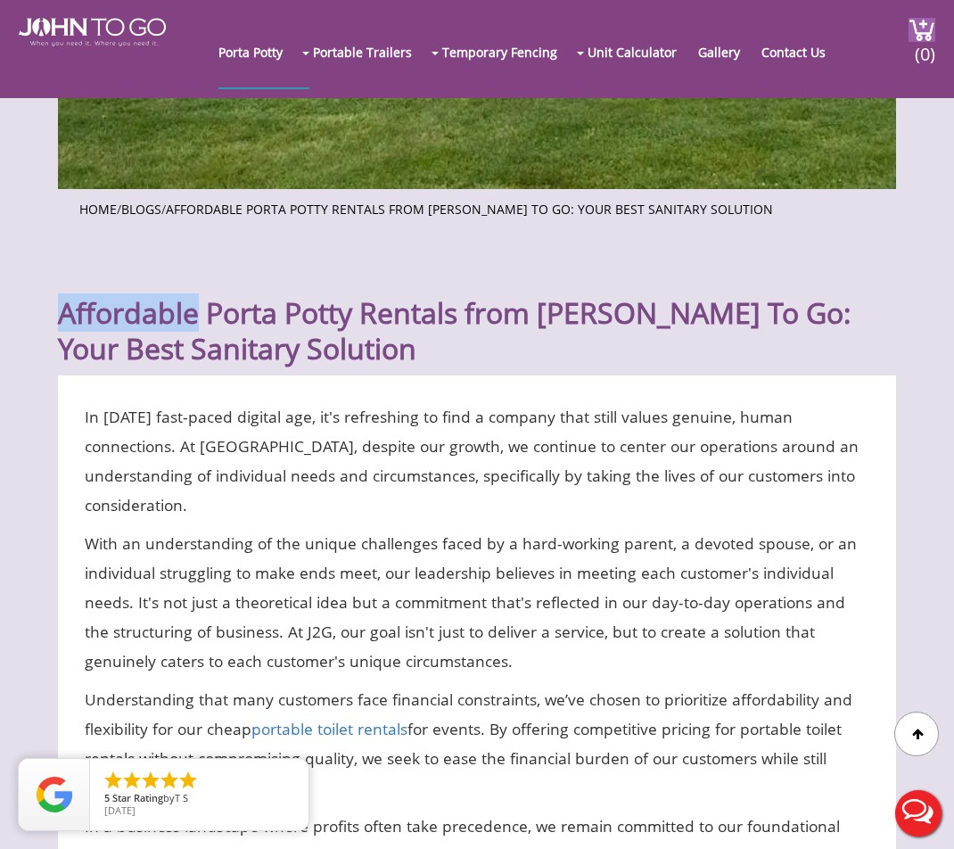
drag, startPoint x: 59, startPoint y: 314, endPoint x: 201, endPoint y: 314, distance: 141.8
click at [201, 314] on h1 "Affordable Porta Potty Rentals from John To Go: Your Best Sanitary Solution" at bounding box center [477, 309] width 838 height 114
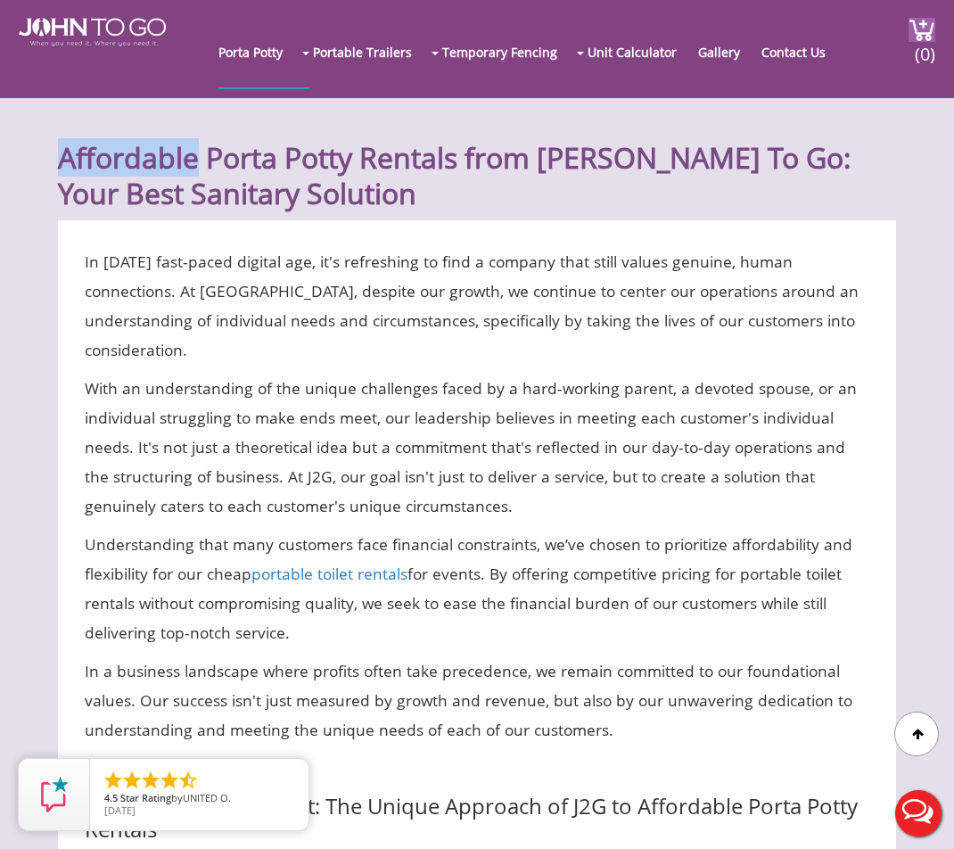
scroll to position [497, 0]
